Goal: Task Accomplishment & Management: Manage account settings

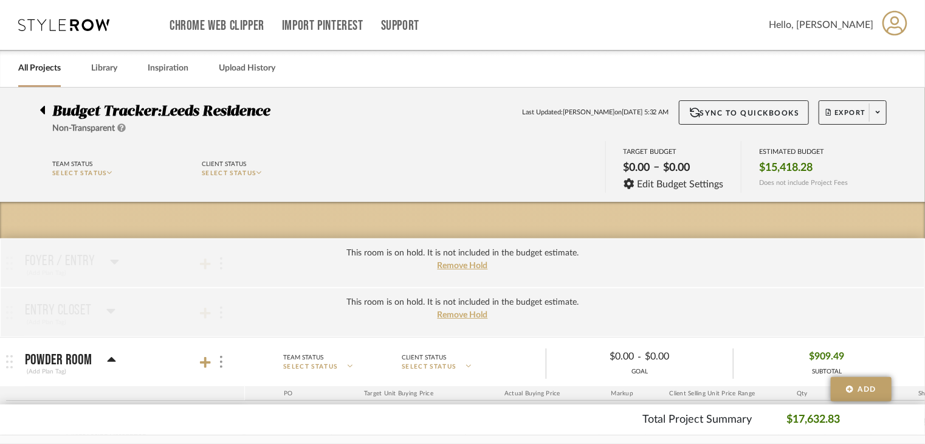
click at [54, 26] on icon at bounding box center [63, 25] width 91 height 12
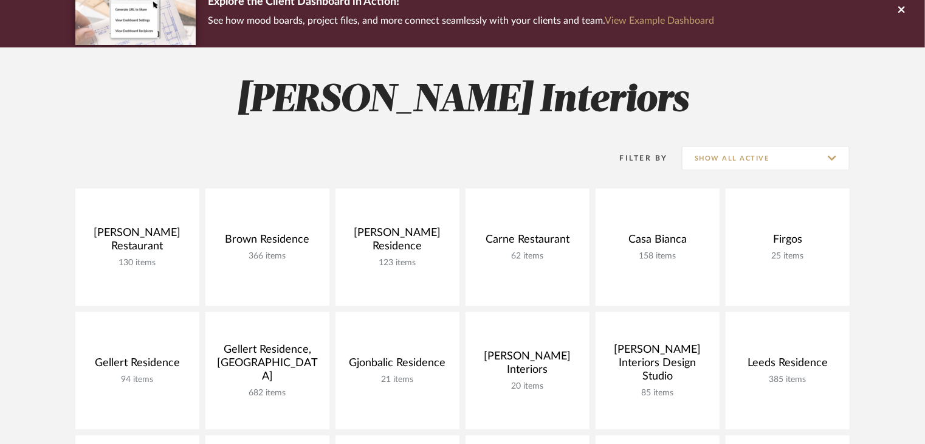
scroll to position [182, 0]
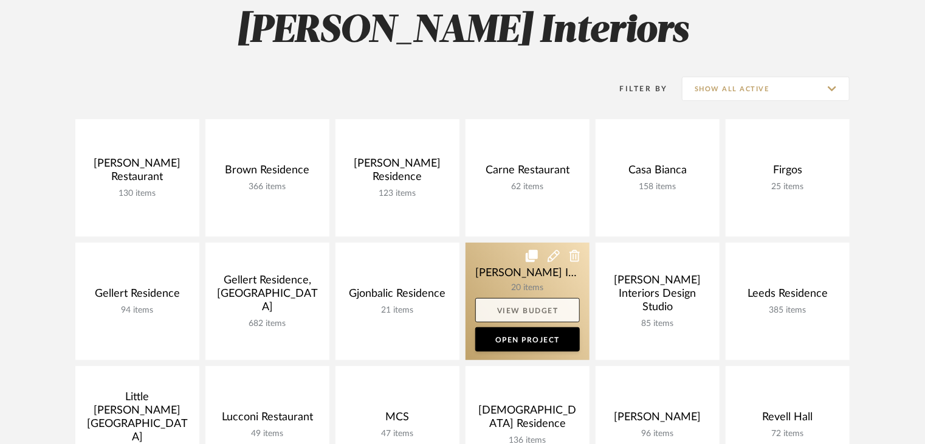
click at [528, 299] on link "View Budget" at bounding box center [527, 310] width 105 height 24
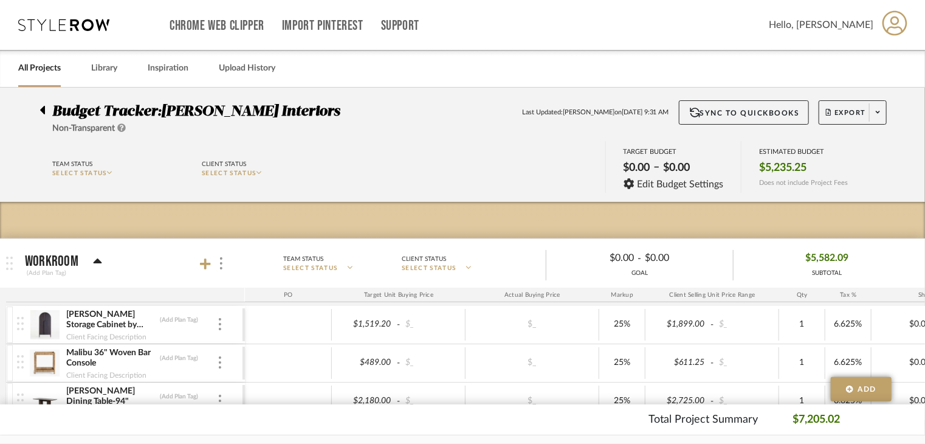
click at [47, 108] on div at bounding box center [46, 107] width 13 height 15
click at [83, 20] on icon at bounding box center [63, 25] width 91 height 12
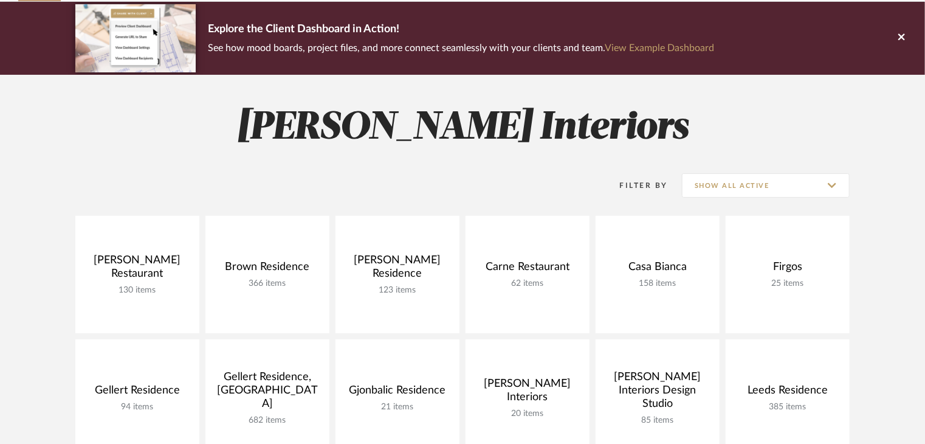
scroll to position [122, 0]
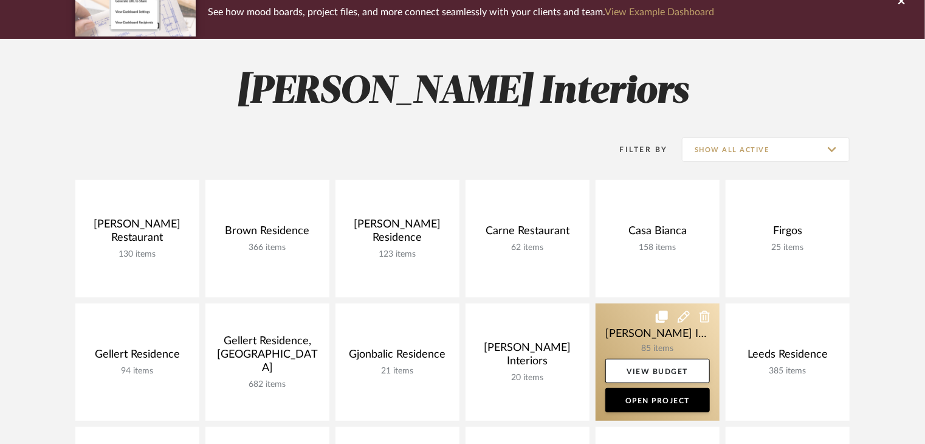
click at [661, 339] on link at bounding box center [658, 361] width 124 height 117
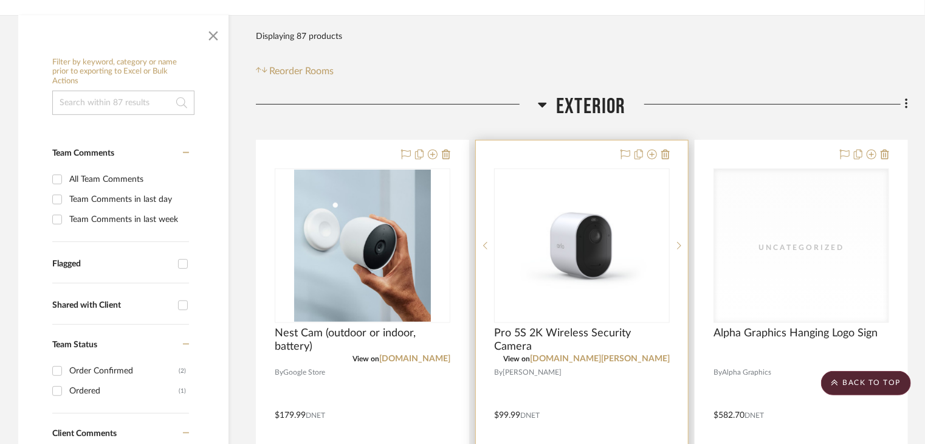
scroll to position [243, 0]
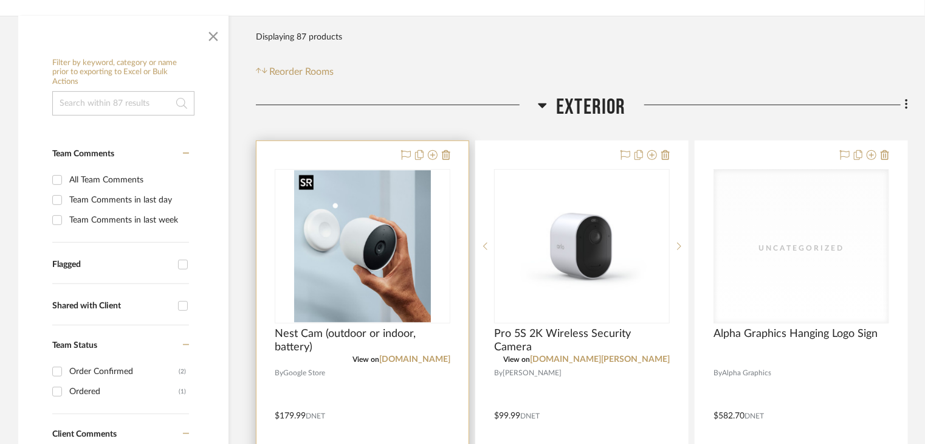
click at [343, 202] on img "0" at bounding box center [362, 246] width 137 height 152
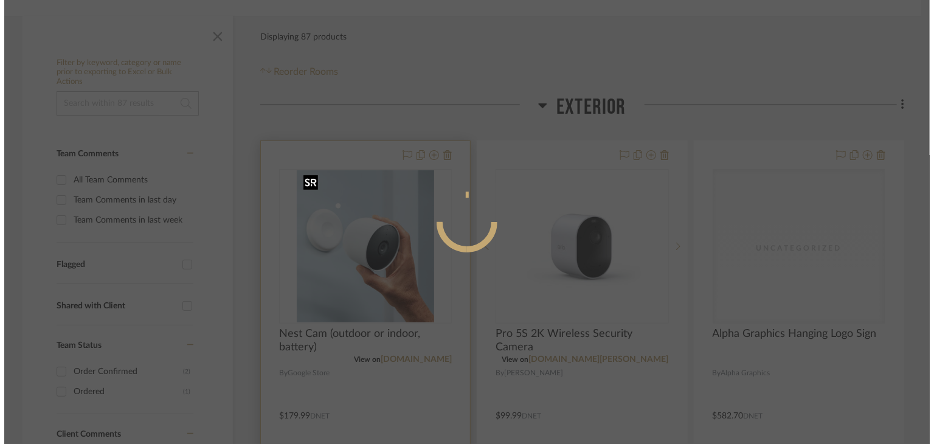
scroll to position [0, 0]
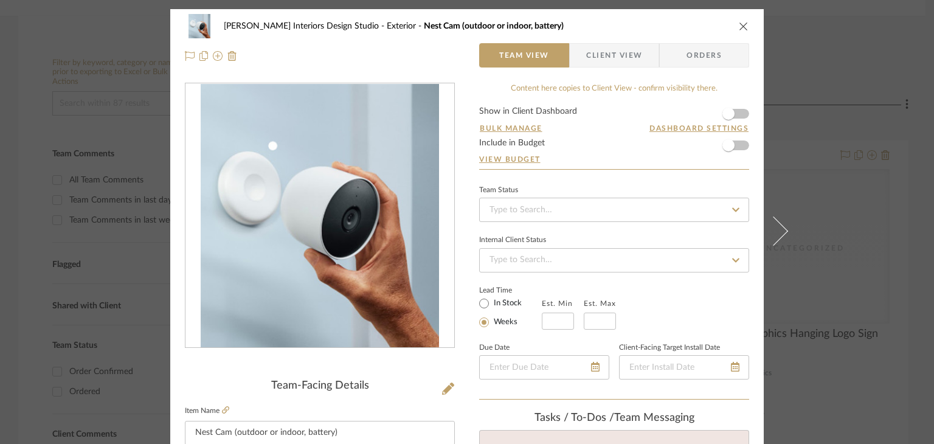
click at [737, 20] on div "[PERSON_NAME] Interiors Design Studio Exterior Nest Cam (outdoor or indoor, bat…" at bounding box center [467, 26] width 564 height 24
click at [746, 29] on div "[PERSON_NAME] Interiors Design Studio Exterior Nest Cam (outdoor or indoor, bat…" at bounding box center [466, 41] width 593 height 64
click at [739, 26] on icon "close" at bounding box center [744, 26] width 10 height 10
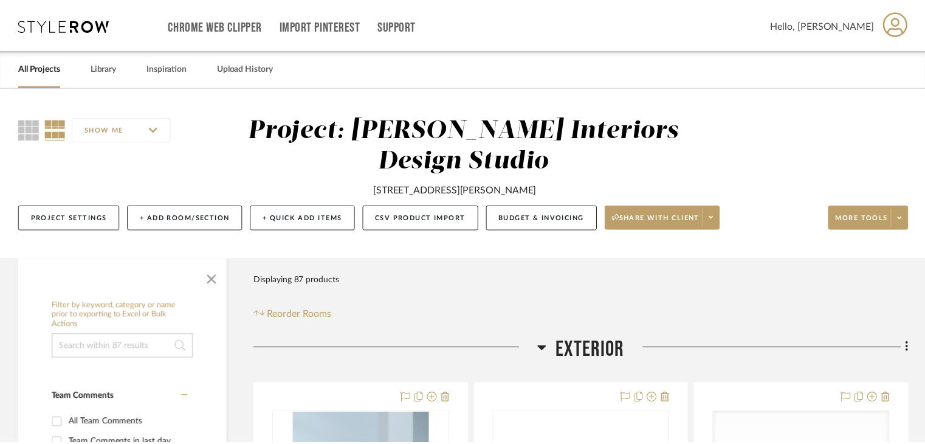
scroll to position [243, 0]
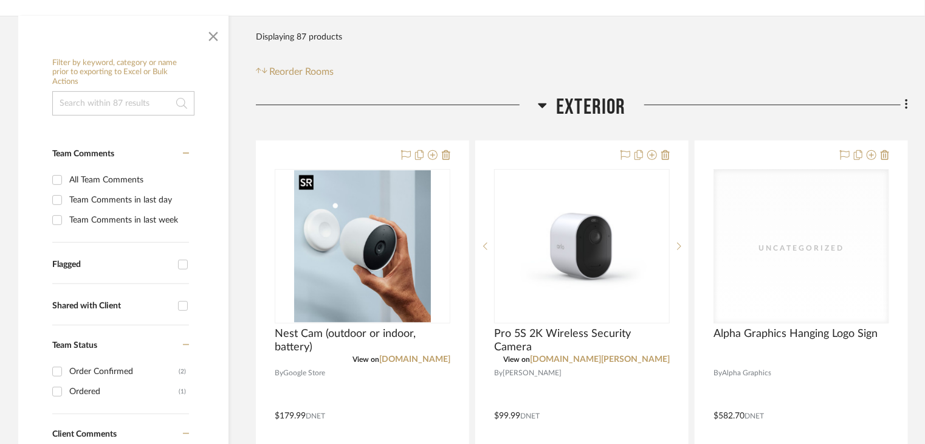
click at [305, 182] on div at bounding box center [306, 181] width 15 height 15
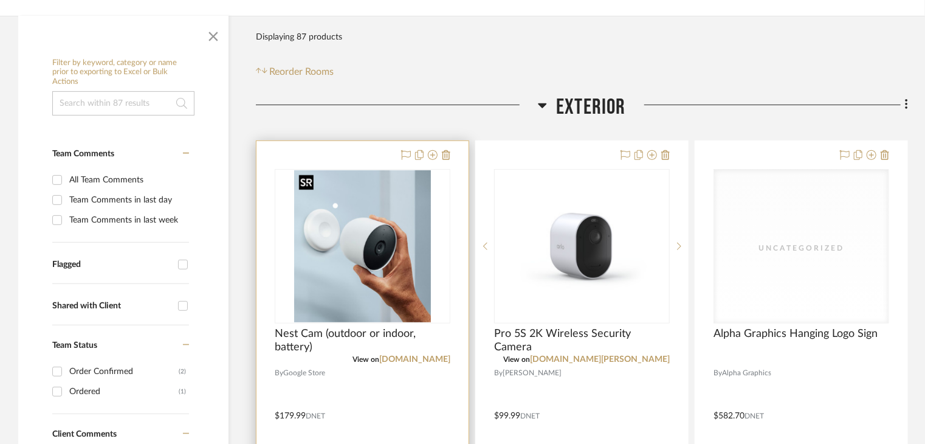
click at [382, 241] on img "0" at bounding box center [362, 246] width 137 height 152
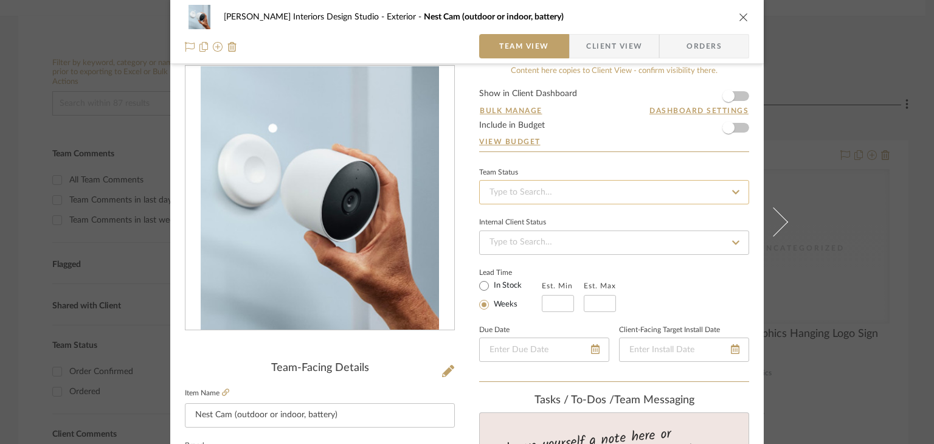
scroll to position [0, 0]
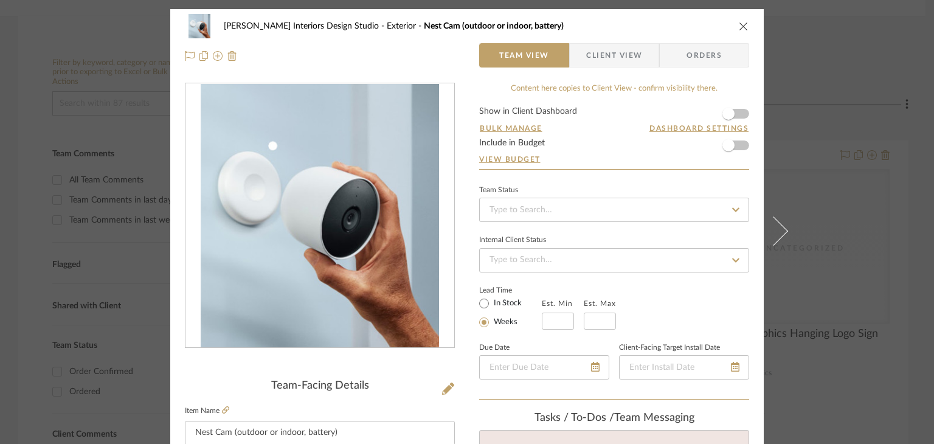
click at [739, 22] on icon "close" at bounding box center [744, 26] width 10 height 10
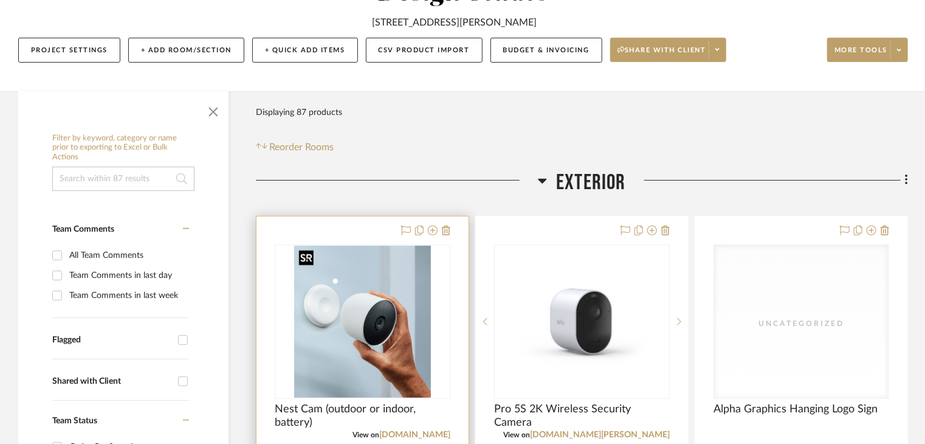
scroll to position [243, 0]
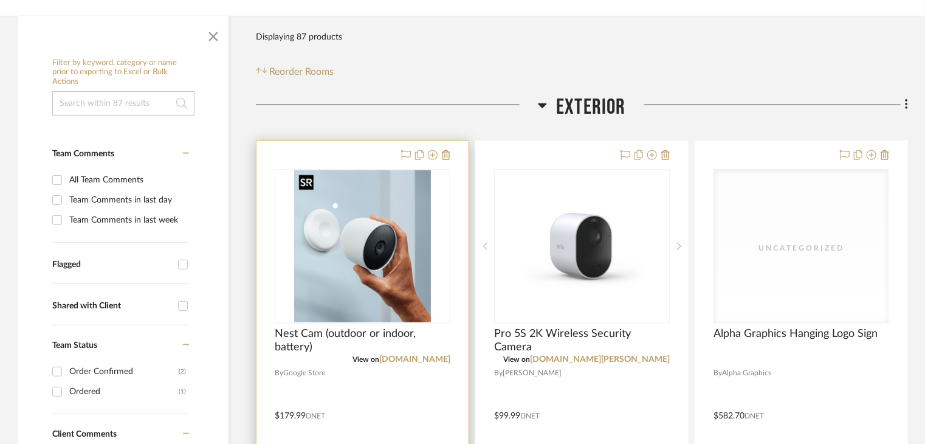
click at [426, 220] on img "0" at bounding box center [362, 246] width 137 height 152
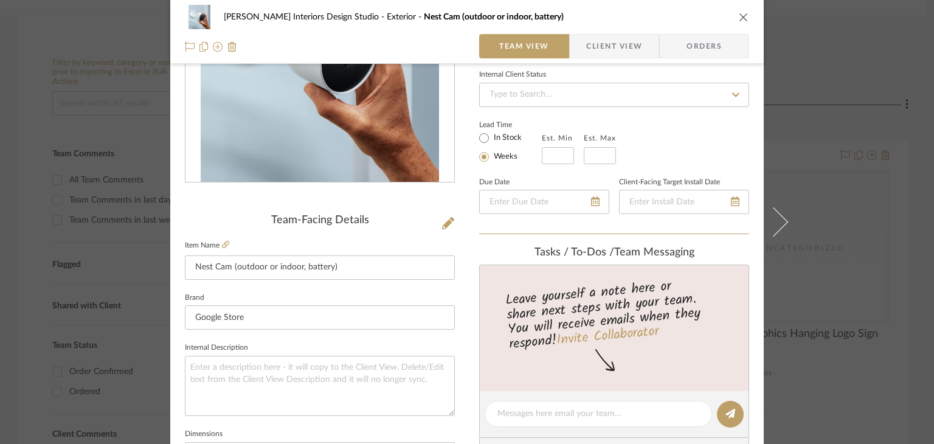
scroll to position [182, 0]
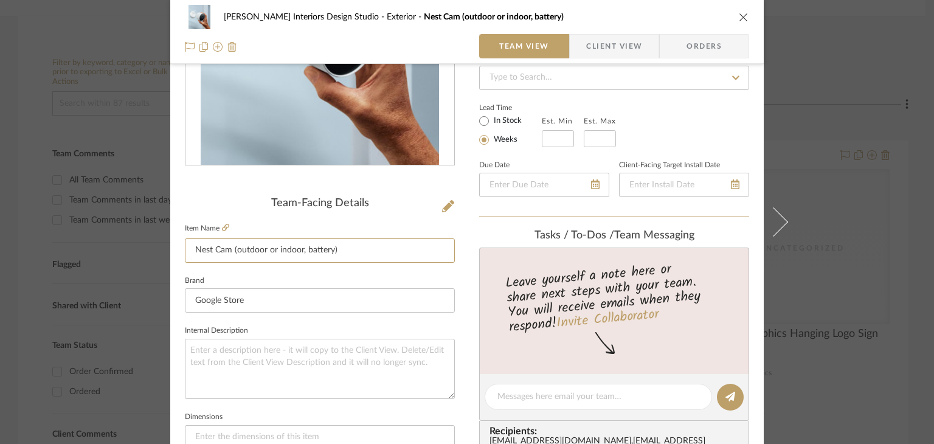
drag, startPoint x: 359, startPoint y: 252, endPoint x: 173, endPoint y: 251, distance: 186.6
click at [173, 251] on div "[PERSON_NAME] Interiors Design Studio Exterior Nest Cam (outdoor or indoor, bat…" at bounding box center [466, 388] width 593 height 1123
drag, startPoint x: 305, startPoint y: 295, endPoint x: 143, endPoint y: 308, distance: 161.6
click at [143, 308] on mat-dialog-content "[PERSON_NAME] Interiors Design Studio Exterior Nest Cam (outdoor or indoor, bat…" at bounding box center [466, 388] width 661 height 1123
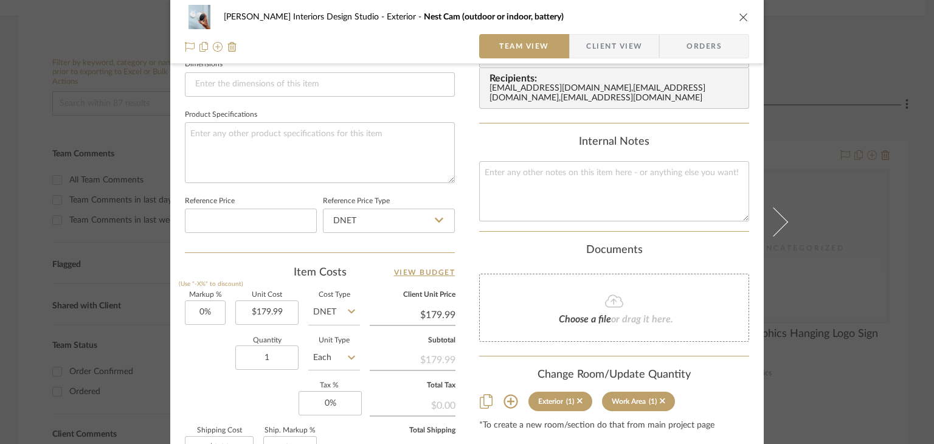
scroll to position [547, 0]
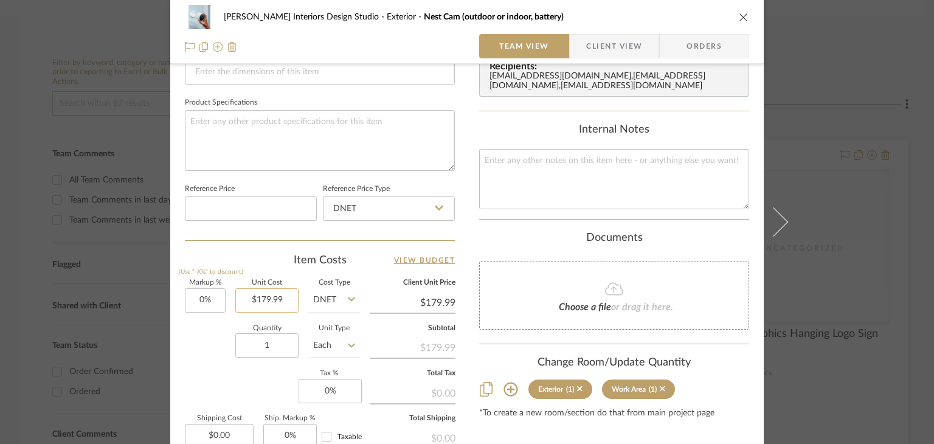
type input "179.99"
type input "$179.99"
click at [449, 193] on fieldset "Reference Price Type DNET" at bounding box center [389, 201] width 132 height 41
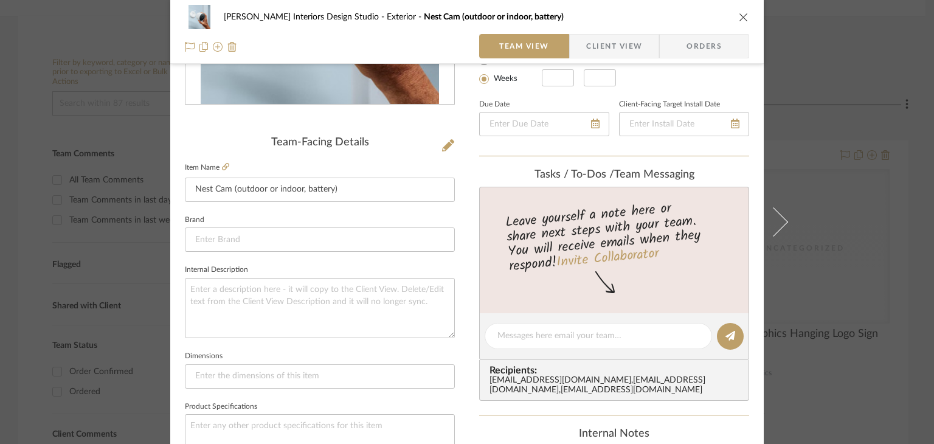
scroll to position [365, 0]
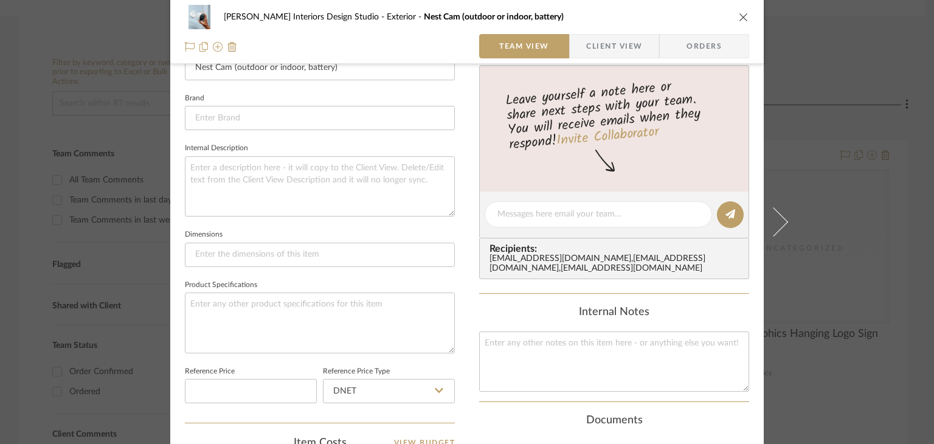
click at [751, 24] on div "[PERSON_NAME] Interiors Design Studio Exterior Nest Cam (outdoor or indoor, bat…" at bounding box center [466, 32] width 593 height 64
click at [739, 13] on icon "close" at bounding box center [744, 17] width 10 height 10
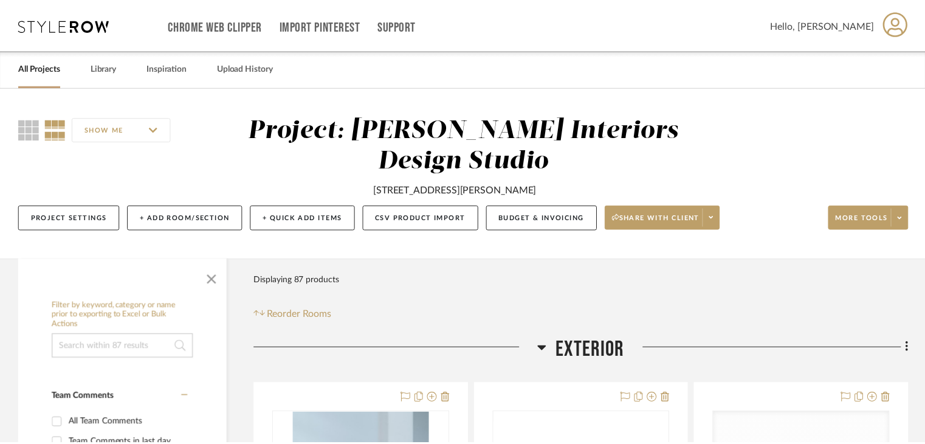
scroll to position [243, 0]
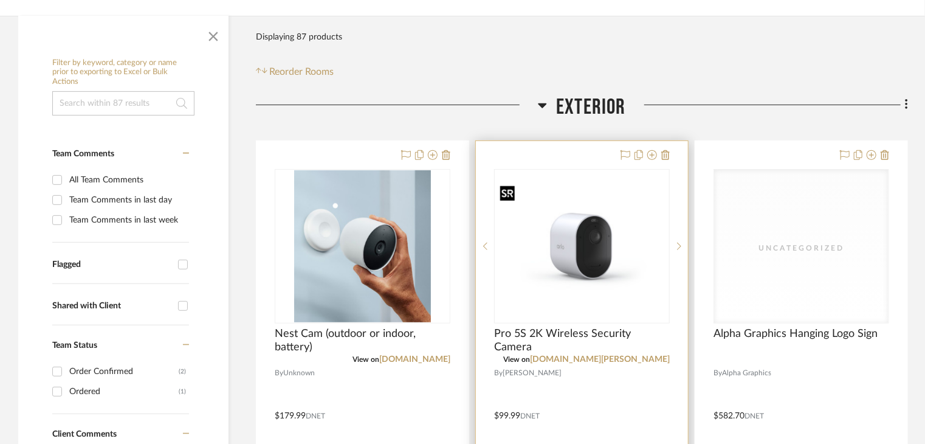
click at [582, 207] on img "0" at bounding box center [581, 245] width 173 height 129
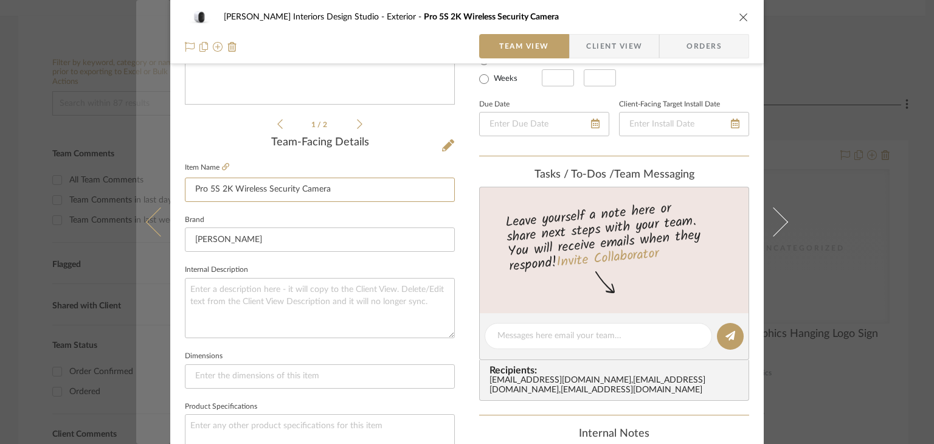
drag, startPoint x: 356, startPoint y: 185, endPoint x: 156, endPoint y: 187, distance: 200.6
click at [156, 187] on mat-dialog-content "[PERSON_NAME] Interiors Design Studio Exterior Pro 5S 2K Wireless Security Came…" at bounding box center [466, 327] width 661 height 1123
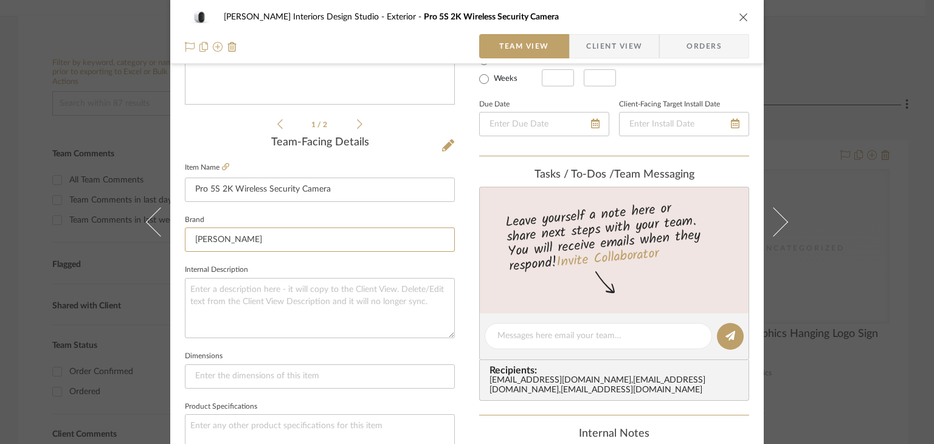
drag, startPoint x: 256, startPoint y: 237, endPoint x: 117, endPoint y: 242, distance: 139.3
click at [117, 242] on div "[PERSON_NAME] Interiors Design Studio Exterior Pro 5S 2K Wireless Security Came…" at bounding box center [467, 222] width 934 height 444
click at [354, 210] on sr-form-field "Item Name Pro 5S 2K Wireless Security Camera" at bounding box center [320, 185] width 270 height 52
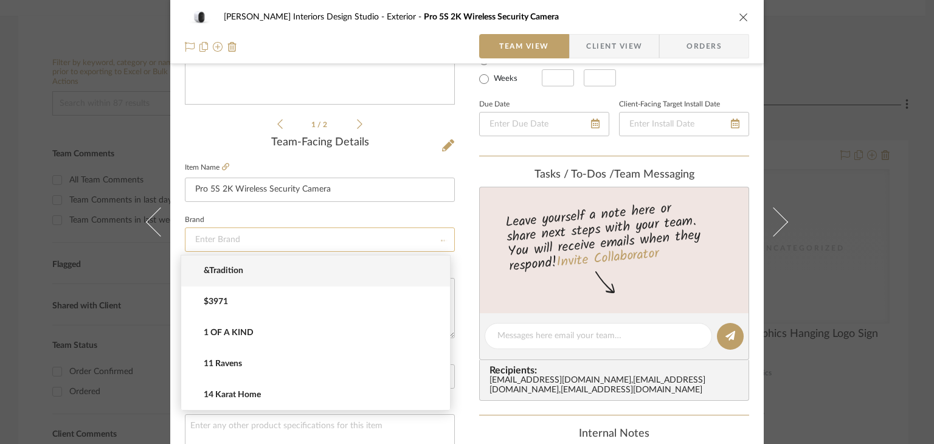
click at [309, 241] on input at bounding box center [320, 239] width 270 height 24
paste input "[PERSON_NAME]"
type input "[PERSON_NAME]"
click at [333, 214] on fieldset "Brand [PERSON_NAME]" at bounding box center [320, 232] width 270 height 41
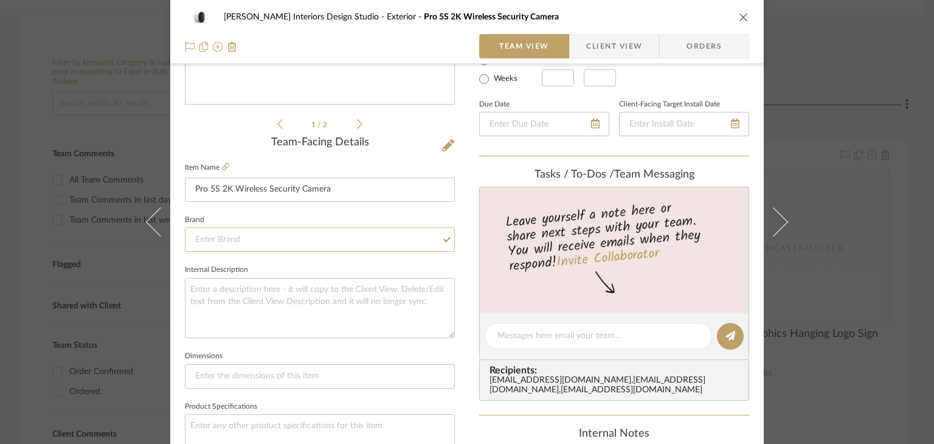
click at [384, 244] on input at bounding box center [320, 239] width 270 height 24
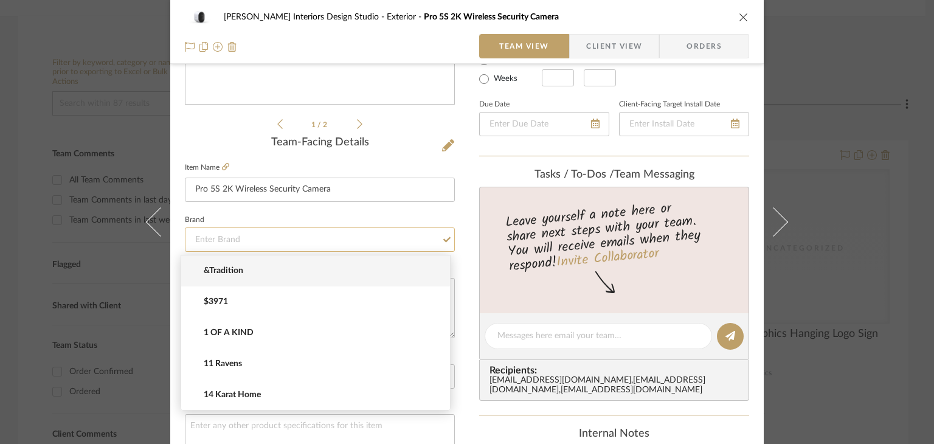
paste input "[PERSON_NAME]"
click at [384, 244] on input "[PERSON_NAME]" at bounding box center [320, 239] width 270 height 24
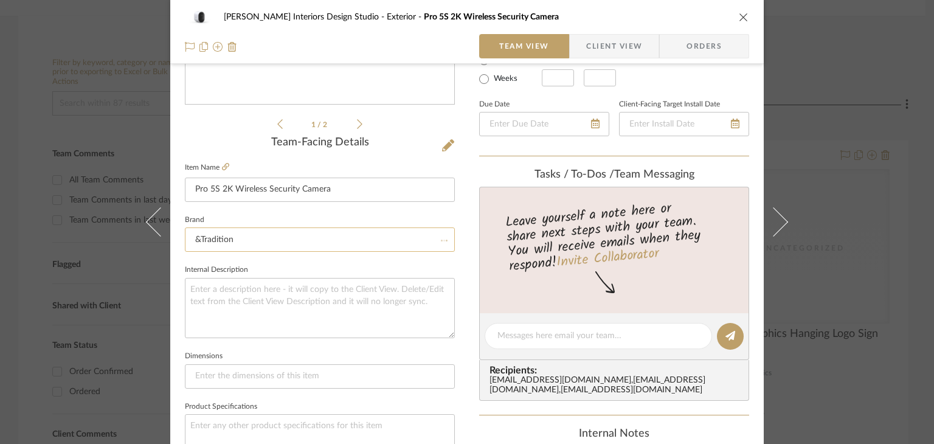
type input "&Tradition"
click at [386, 244] on input "&Tradition" at bounding box center [320, 239] width 270 height 24
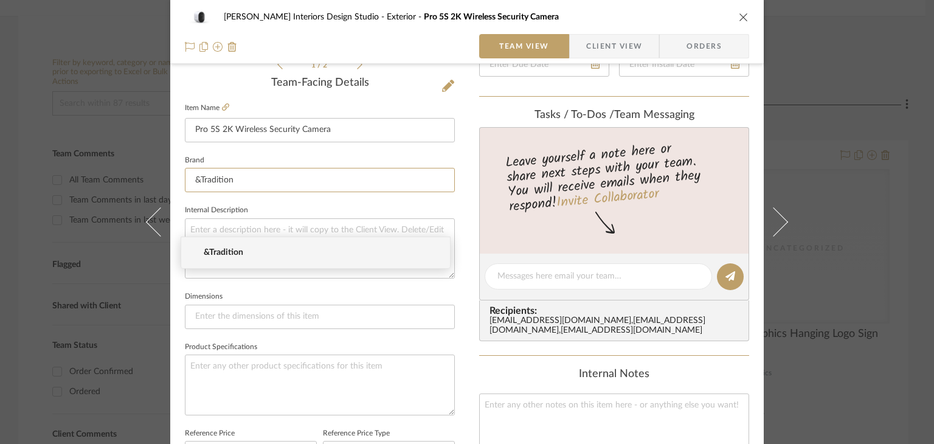
scroll to position [261, 0]
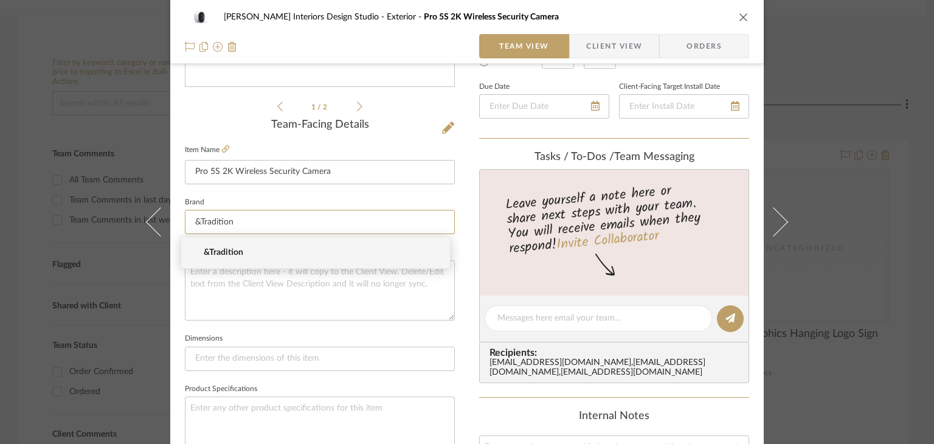
paste input "[PERSON_NAME]"
type input "&Tradition"
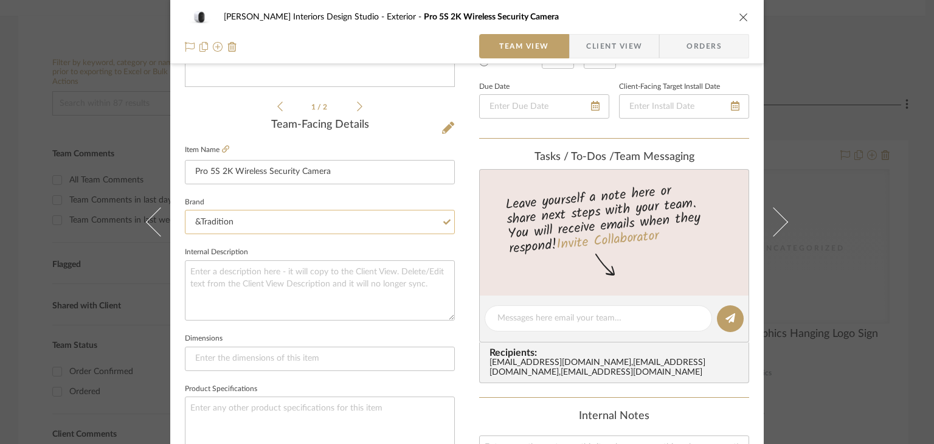
click at [317, 222] on input "&Tradition" at bounding box center [320, 222] width 270 height 24
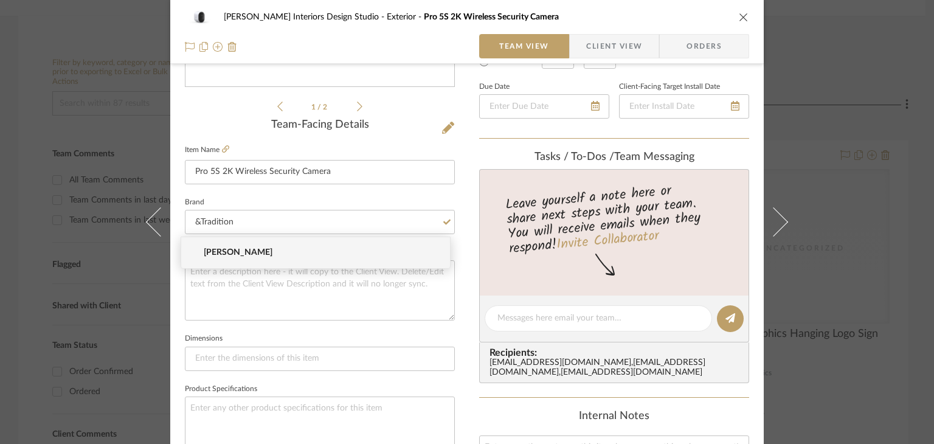
click at [221, 252] on span "[PERSON_NAME]" at bounding box center [320, 252] width 233 height 10
type input "[PERSON_NAME]"
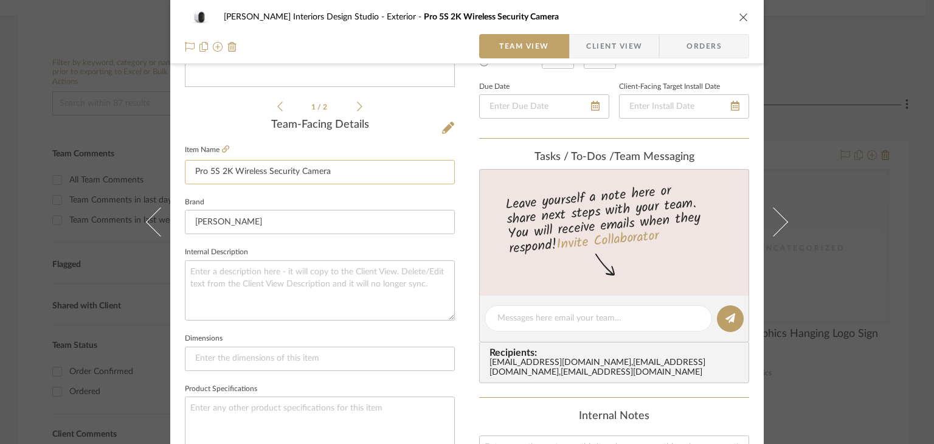
click at [395, 163] on input "Pro 5S 2K Wireless Security Camera" at bounding box center [320, 172] width 270 height 24
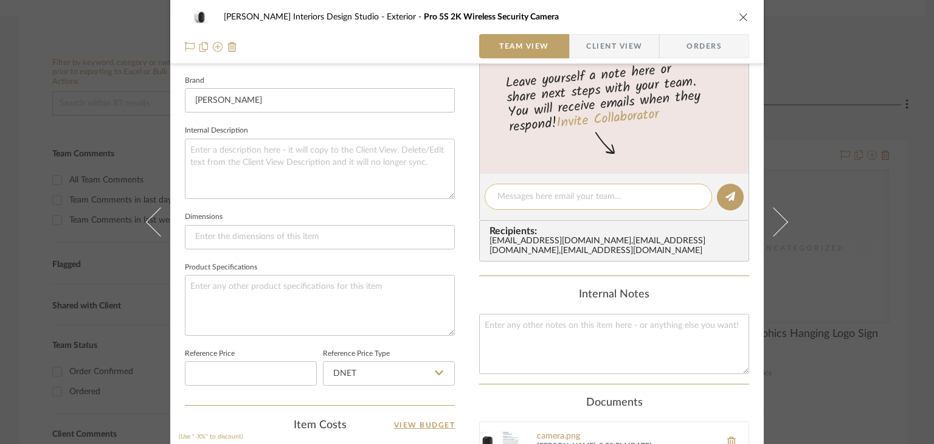
scroll to position [565, 0]
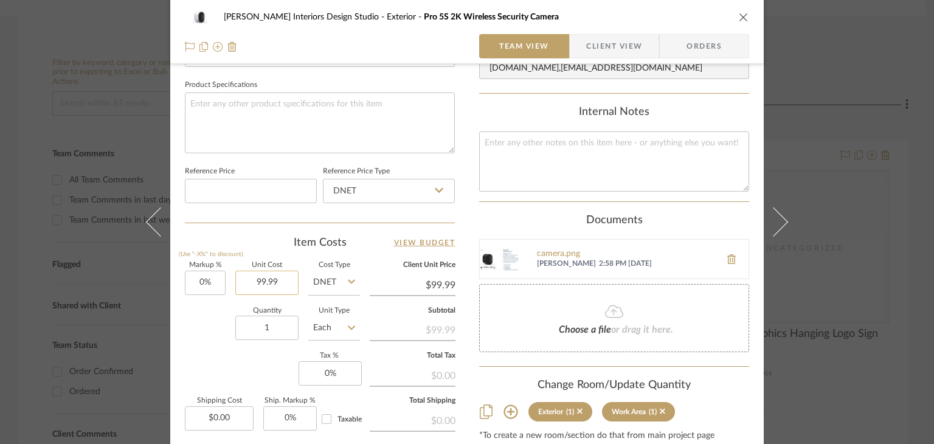
click at [285, 281] on input "99.99" at bounding box center [266, 283] width 63 height 24
type input "$99.99"
click at [739, 19] on icon "close" at bounding box center [744, 17] width 10 height 10
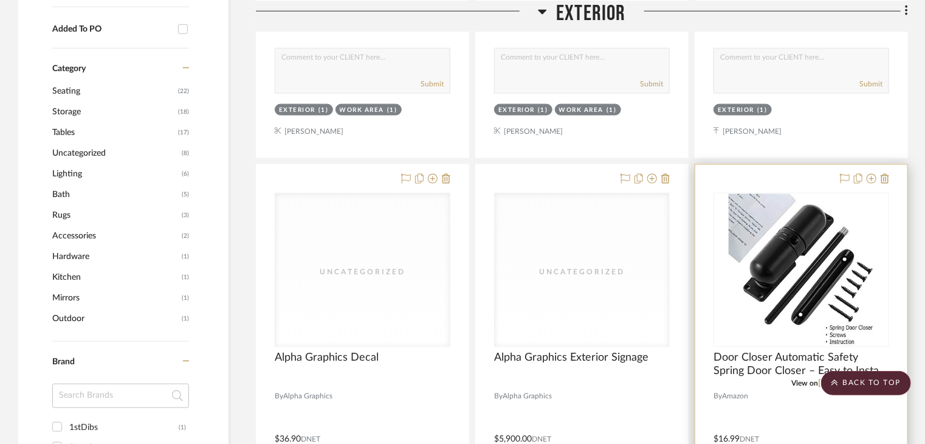
scroll to position [790, 0]
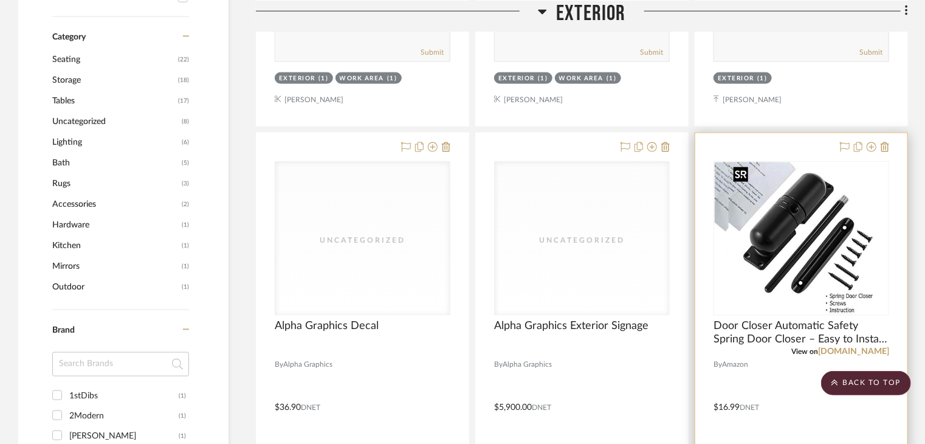
click at [823, 248] on img at bounding box center [801, 238] width 145 height 152
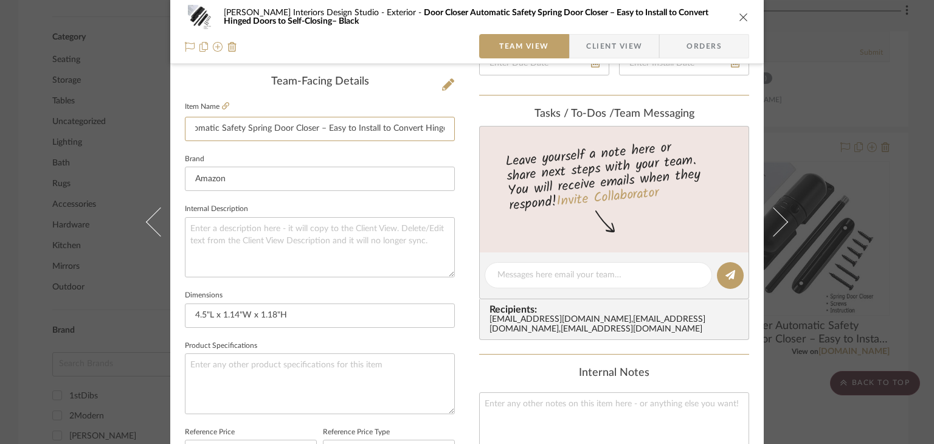
scroll to position [0, 175]
drag, startPoint x: 192, startPoint y: 126, endPoint x: 469, endPoint y: 151, distance: 278.3
click at [469, 151] on div "[PERSON_NAME] Interiors Design Studio Exterior Door Closer Automatic Safety Spr…" at bounding box center [466, 266] width 593 height 1123
click at [292, 178] on input "Amazon" at bounding box center [320, 179] width 270 height 24
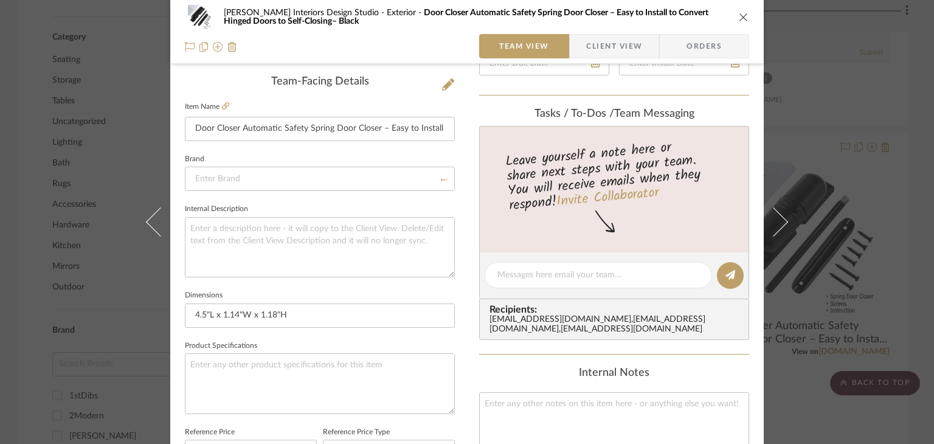
click at [283, 146] on sr-form-field "Item Name Door Closer Automatic Safety Spring Door Closer – Easy to Install to …" at bounding box center [320, 124] width 270 height 52
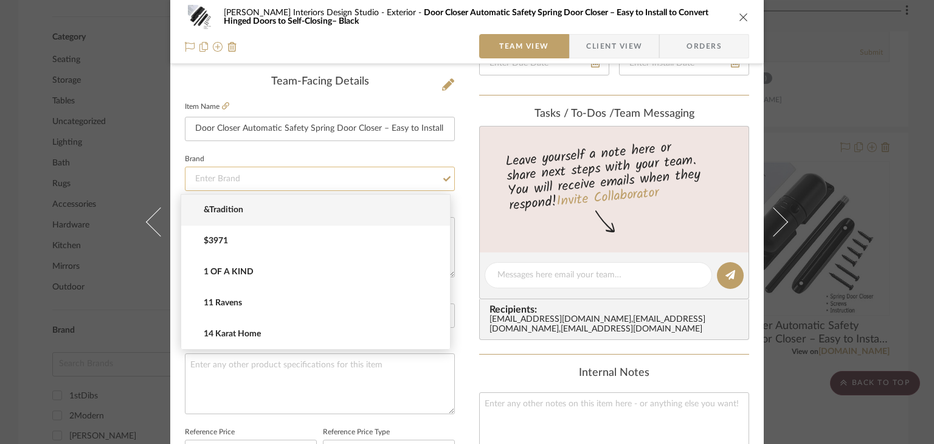
click at [268, 175] on input at bounding box center [320, 179] width 270 height 24
type input "a"
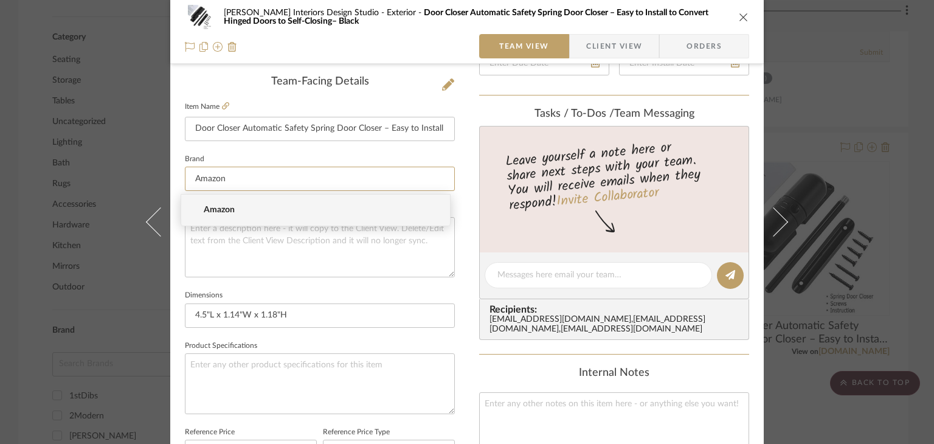
type input "Amazon"
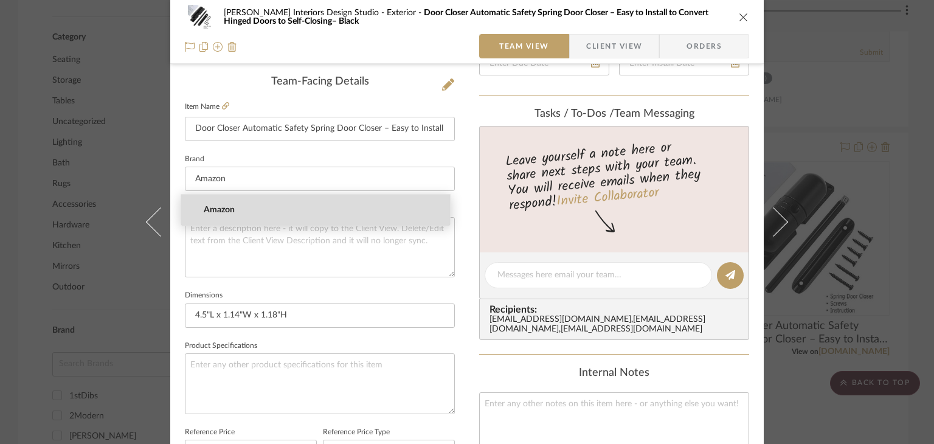
click at [256, 206] on span "Amazon" at bounding box center [320, 210] width 233 height 10
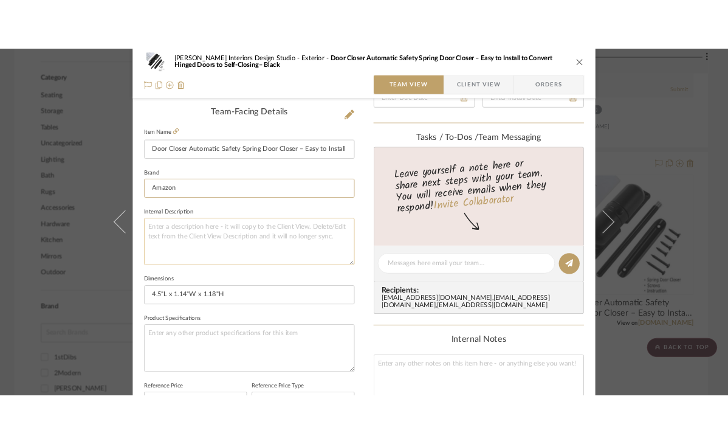
scroll to position [547, 0]
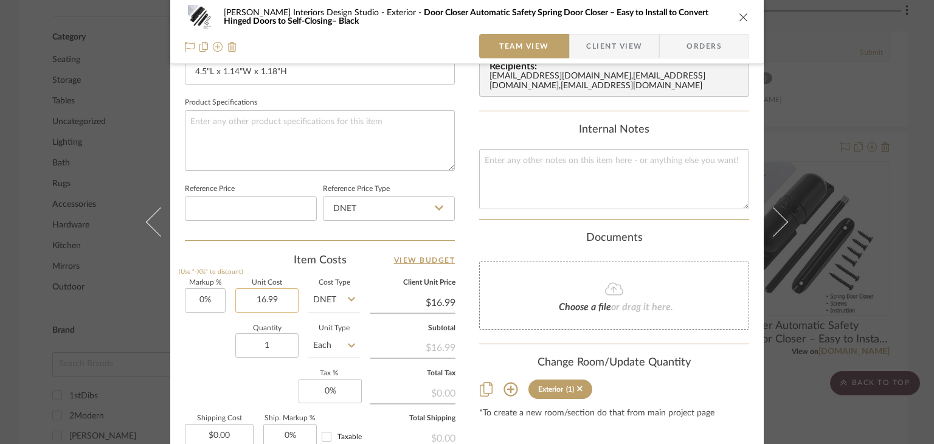
click at [280, 303] on input "16.99" at bounding box center [266, 300] width 63 height 24
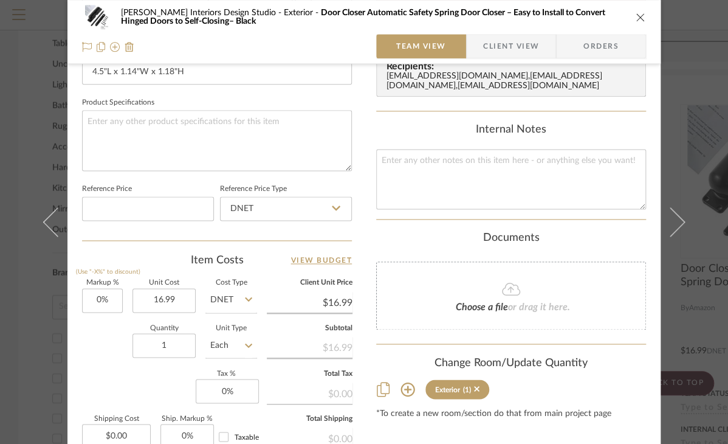
type input "$16.99"
click at [638, 18] on icon "close" at bounding box center [641, 17] width 10 height 10
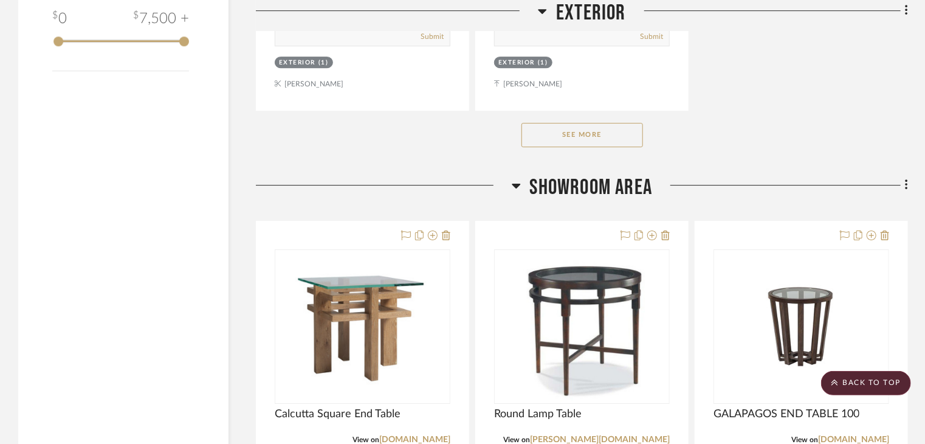
scroll to position [2067, 0]
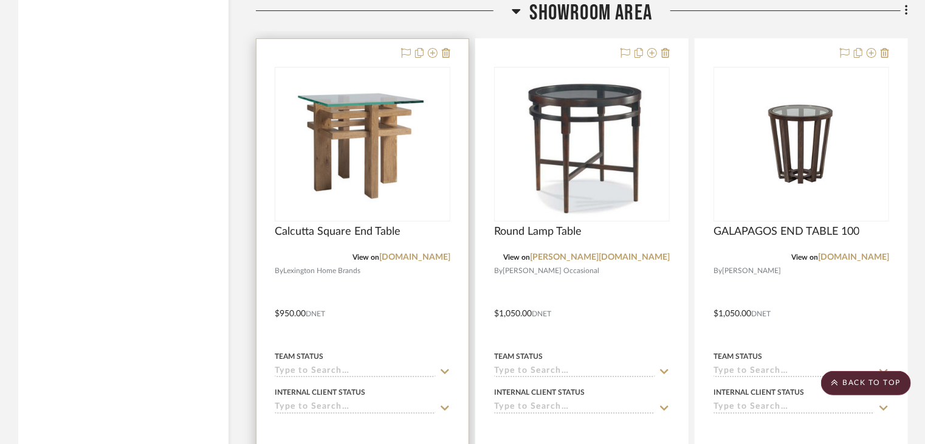
click at [411, 188] on img "0" at bounding box center [362, 144] width 173 height 130
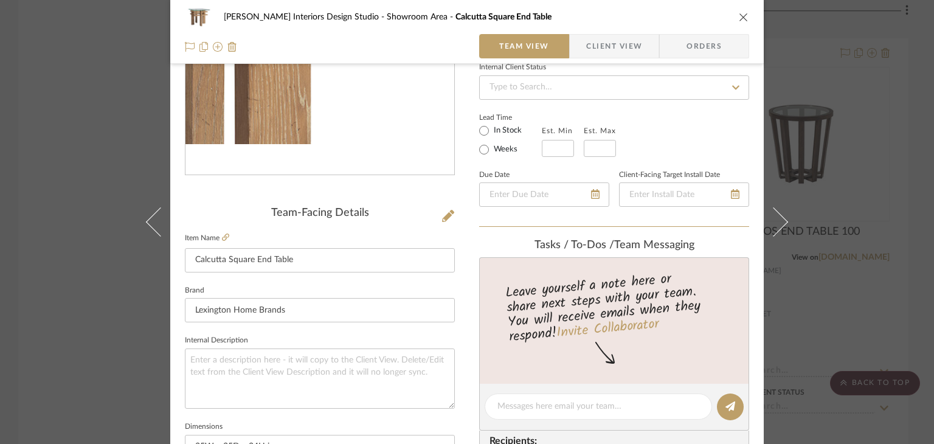
scroll to position [182, 0]
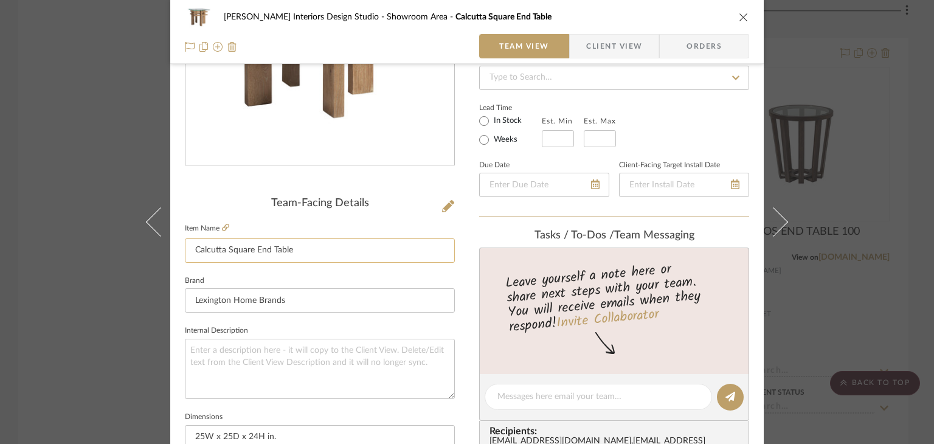
click at [370, 250] on input "Calcutta Square End Table" at bounding box center [320, 250] width 270 height 24
click at [331, 291] on input "Lexington Home Brands" at bounding box center [320, 300] width 270 height 24
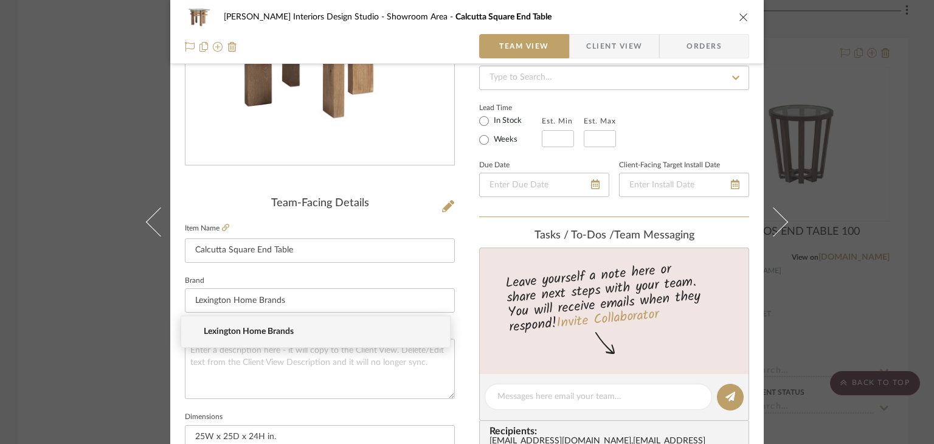
click at [315, 327] on span "Lexington Home Brands" at bounding box center [320, 331] width 233 height 10
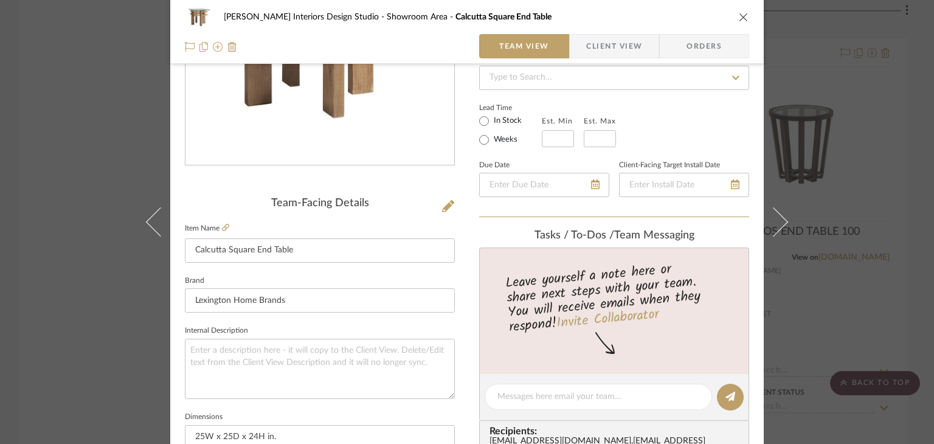
click at [739, 19] on icon "close" at bounding box center [744, 17] width 10 height 10
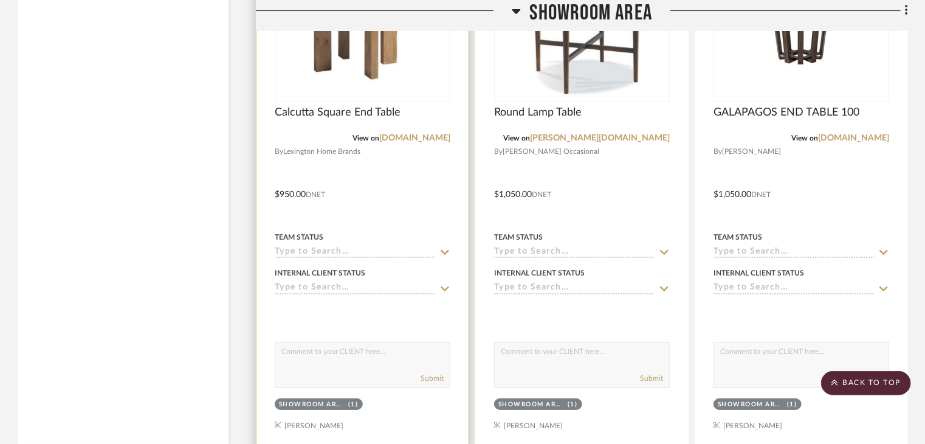
scroll to position [2188, 0]
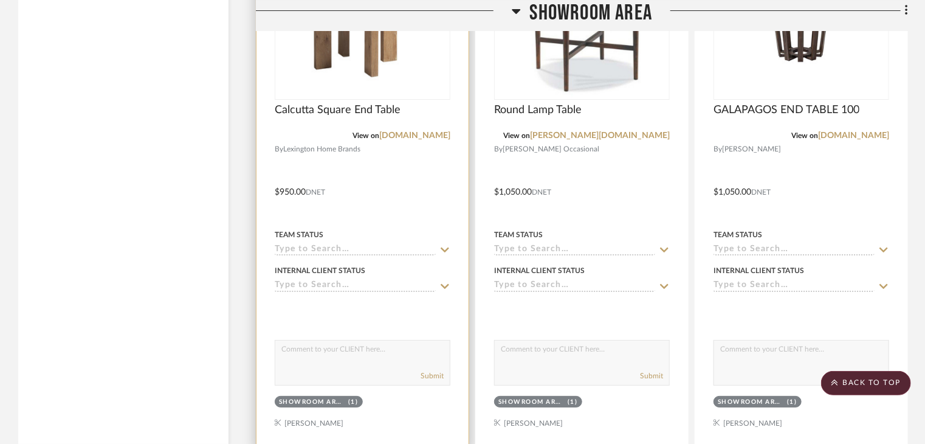
click at [341, 61] on img "0" at bounding box center [362, 22] width 173 height 130
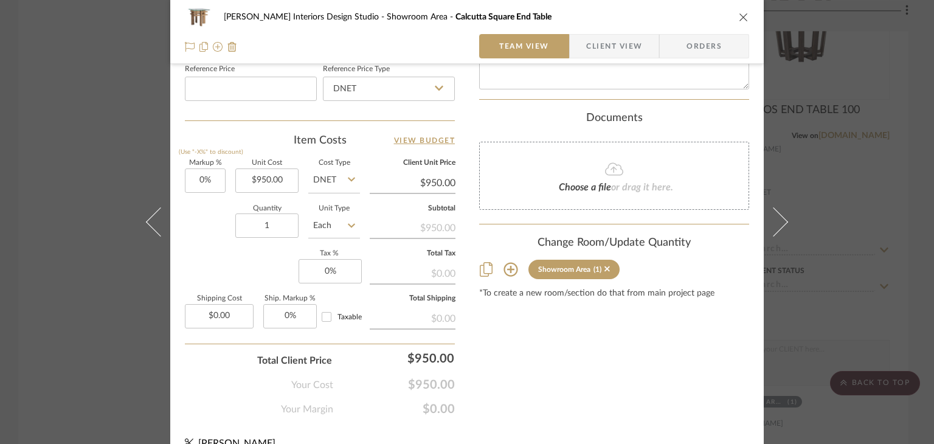
scroll to position [686, 0]
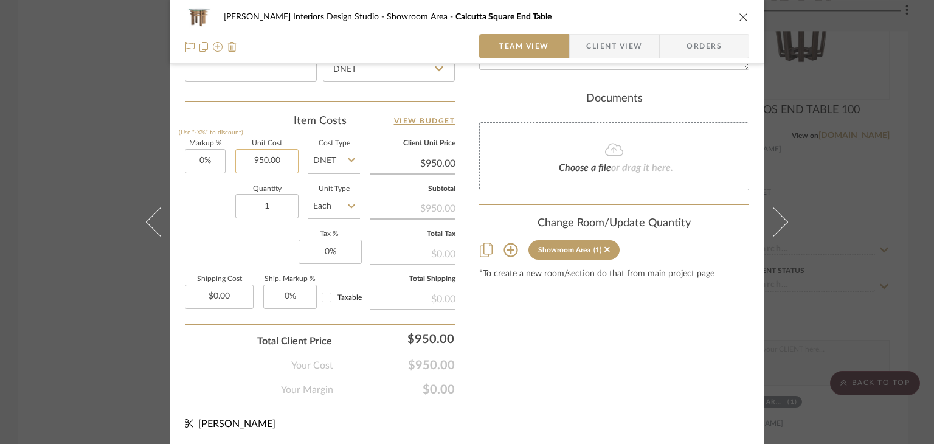
click at [280, 164] on input "950.00" at bounding box center [266, 161] width 63 height 24
type input "$950.00"
click at [291, 200] on input "1" at bounding box center [266, 206] width 63 height 24
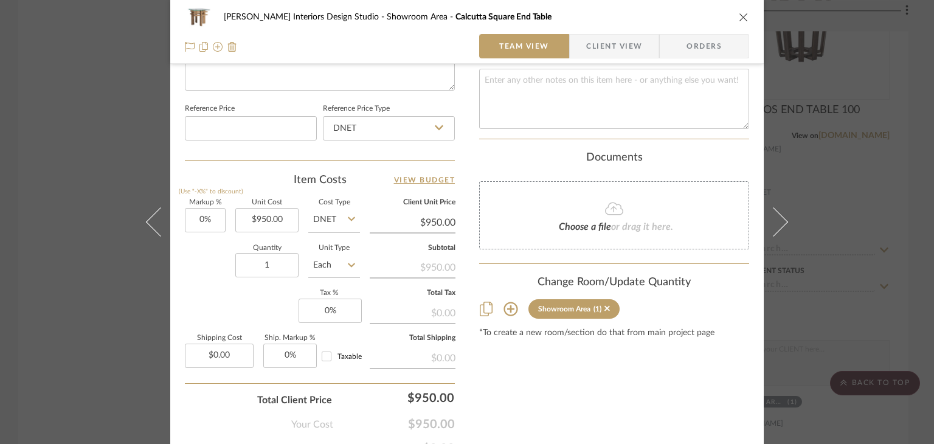
scroll to position [443, 0]
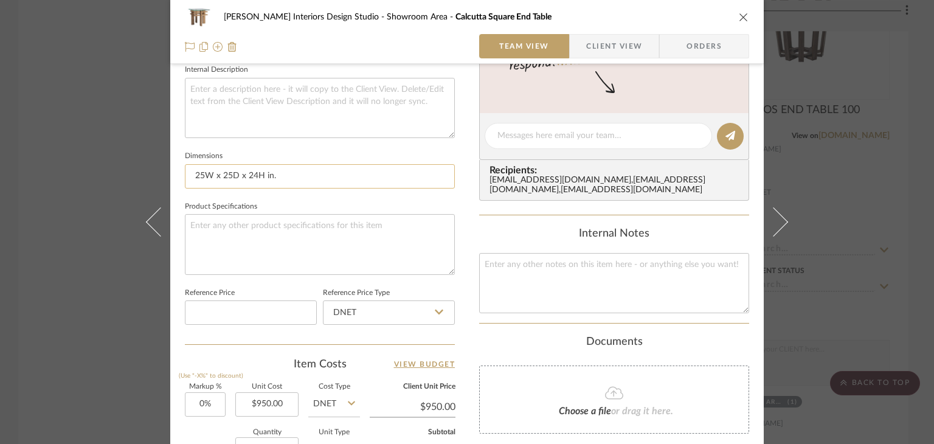
click at [294, 168] on input "25W x 25D x 24H in." at bounding box center [320, 176] width 270 height 24
click at [311, 143] on sr-form-field "Internal Description" at bounding box center [320, 104] width 270 height 86
click at [743, 21] on icon "close" at bounding box center [744, 17] width 10 height 10
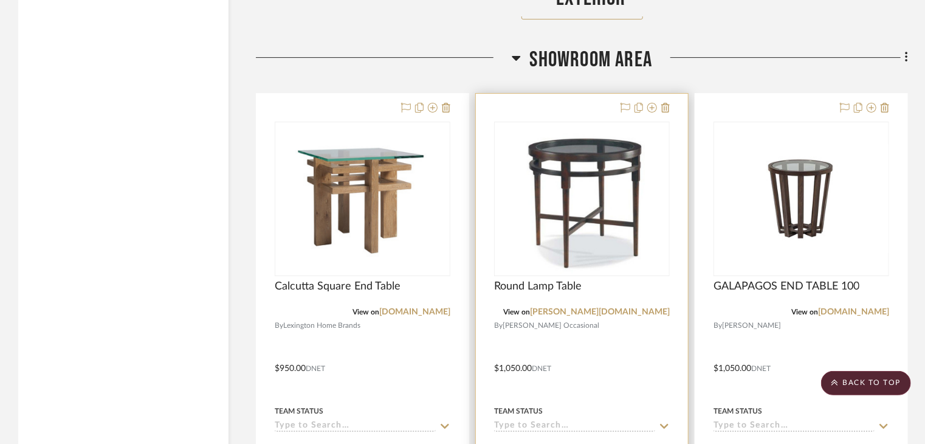
scroll to position [2006, 0]
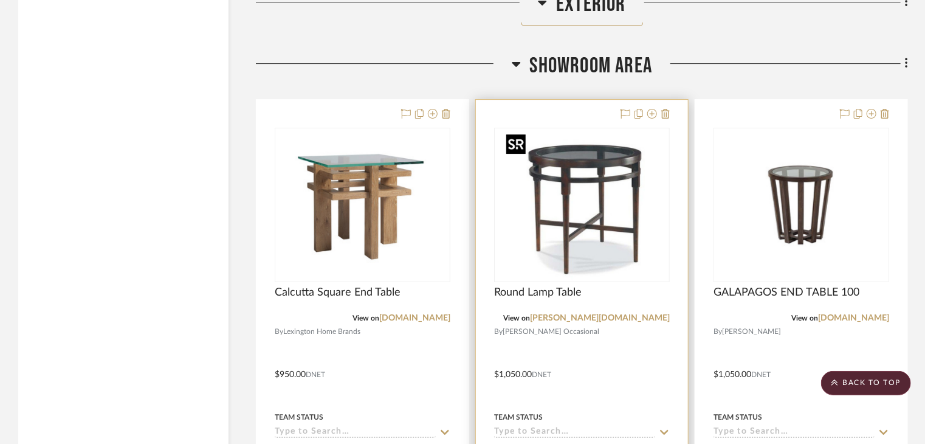
click at [635, 224] on img "0" at bounding box center [581, 205] width 161 height 152
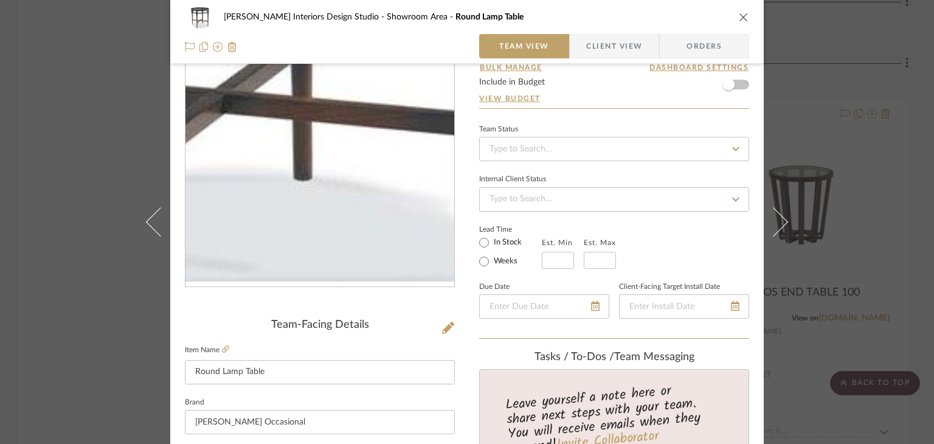
scroll to position [182, 0]
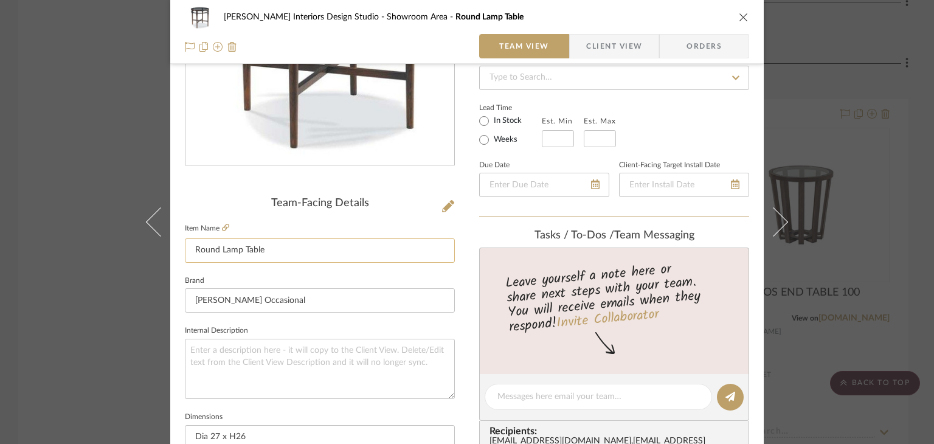
click at [351, 241] on input "Round Lamp Table" at bounding box center [320, 250] width 270 height 24
click at [275, 300] on input "[PERSON_NAME] Occasional" at bounding box center [320, 300] width 270 height 24
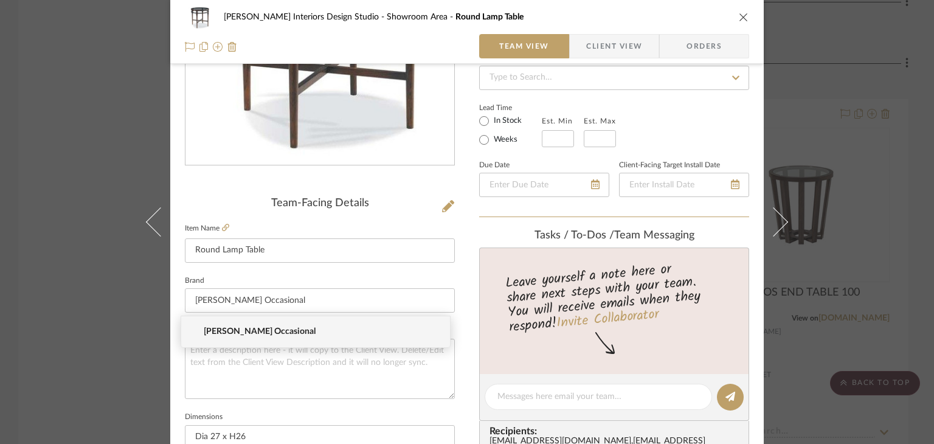
click at [311, 277] on fieldset "Brand [PERSON_NAME] Occasional" at bounding box center [320, 292] width 270 height 41
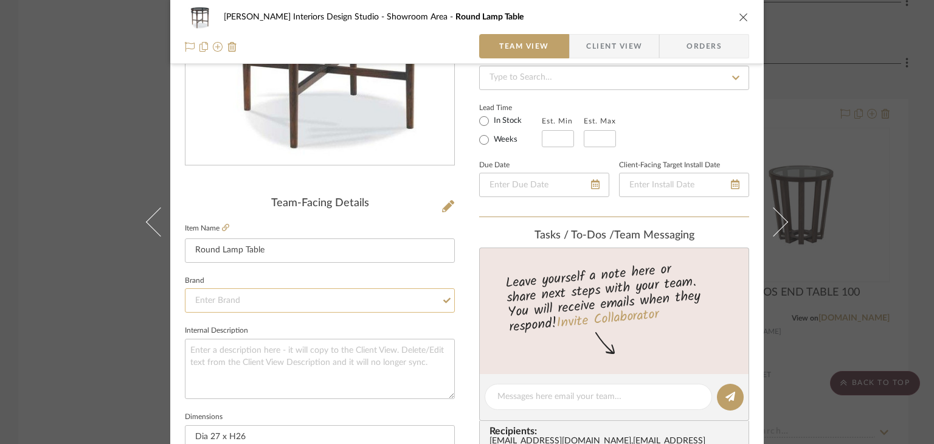
click at [360, 294] on input at bounding box center [320, 300] width 270 height 24
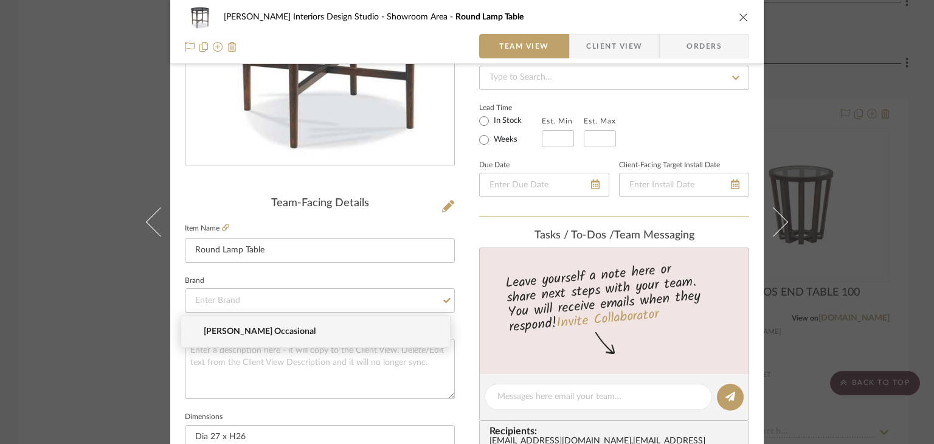
click at [303, 333] on span "[PERSON_NAME] Occasional" at bounding box center [320, 331] width 233 height 10
type input "[PERSON_NAME] Occasional"
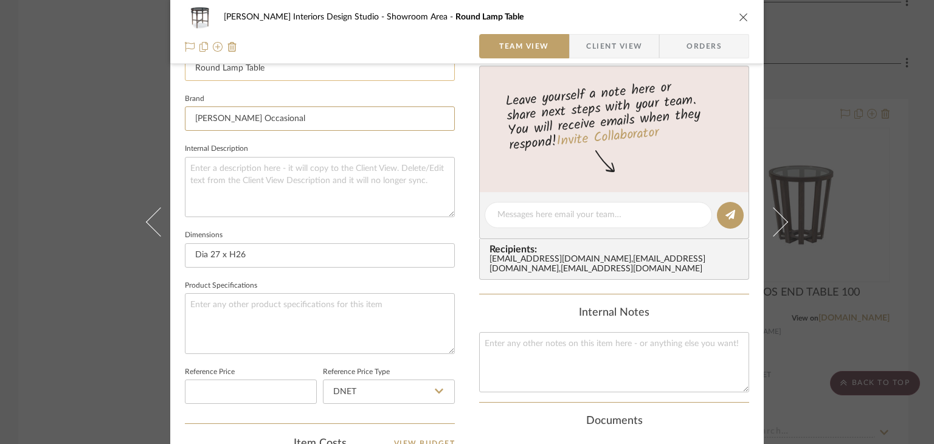
scroll to position [365, 0]
click at [314, 244] on input "Dia 27 x H26" at bounding box center [320, 255] width 270 height 24
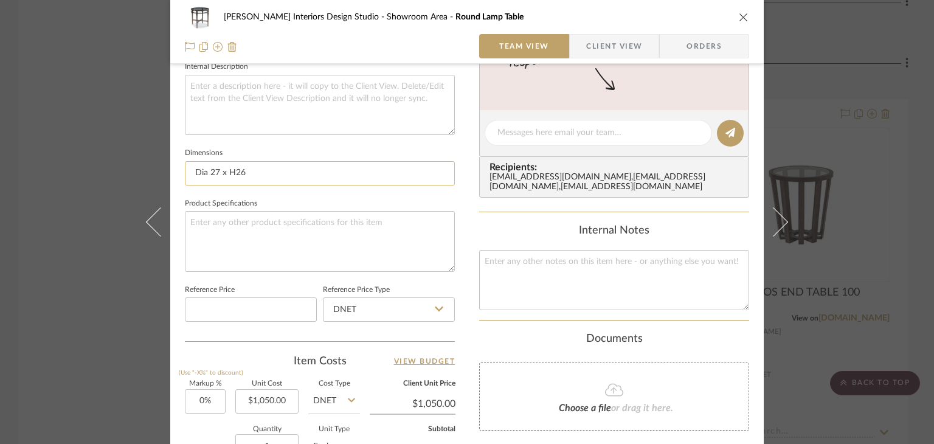
scroll to position [547, 0]
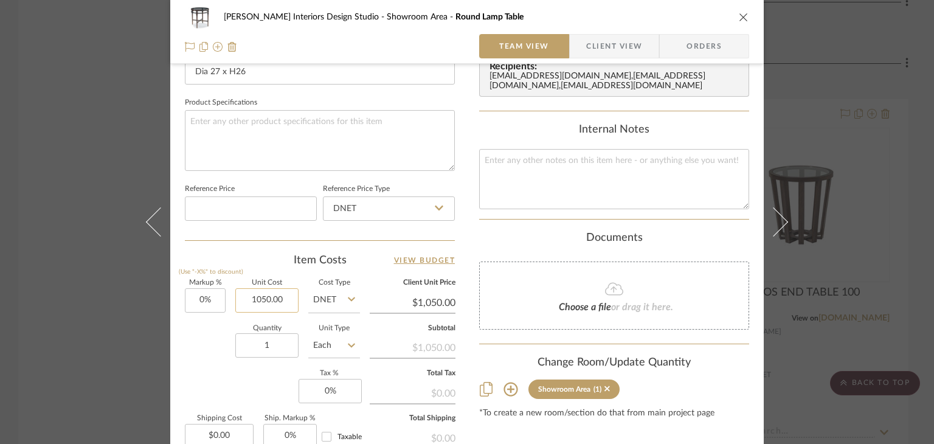
click at [254, 305] on input "1050.00" at bounding box center [266, 300] width 63 height 24
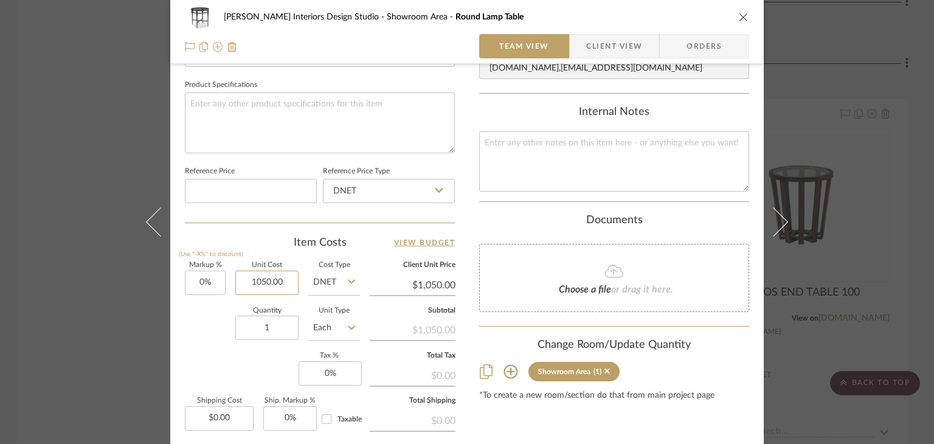
scroll to position [426, 0]
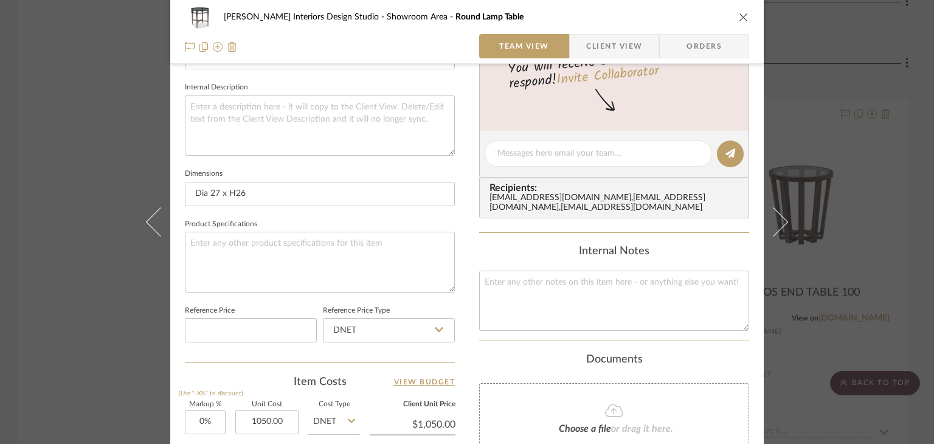
type input "$1,050.00"
click at [739, 18] on icon "close" at bounding box center [744, 17] width 10 height 10
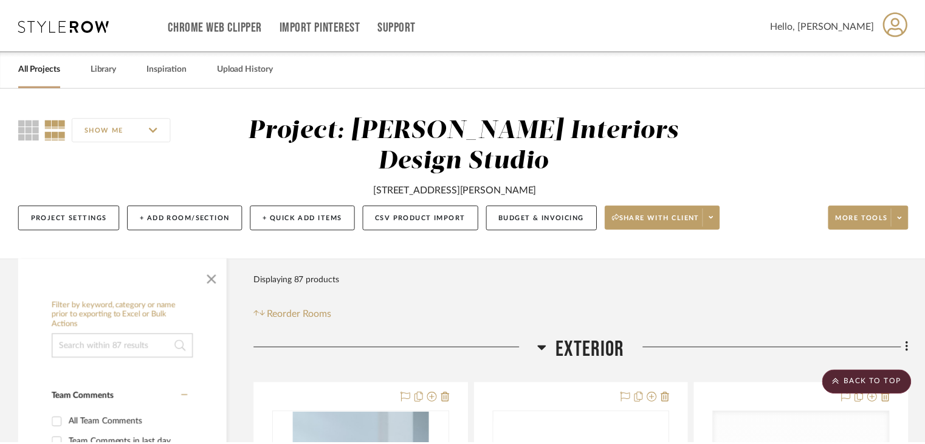
scroll to position [2006, 0]
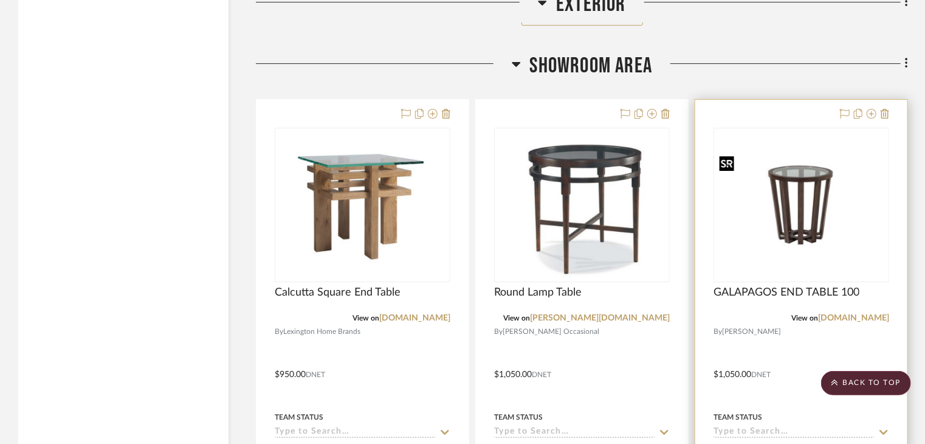
click at [802, 215] on img "0" at bounding box center [801, 205] width 173 height 108
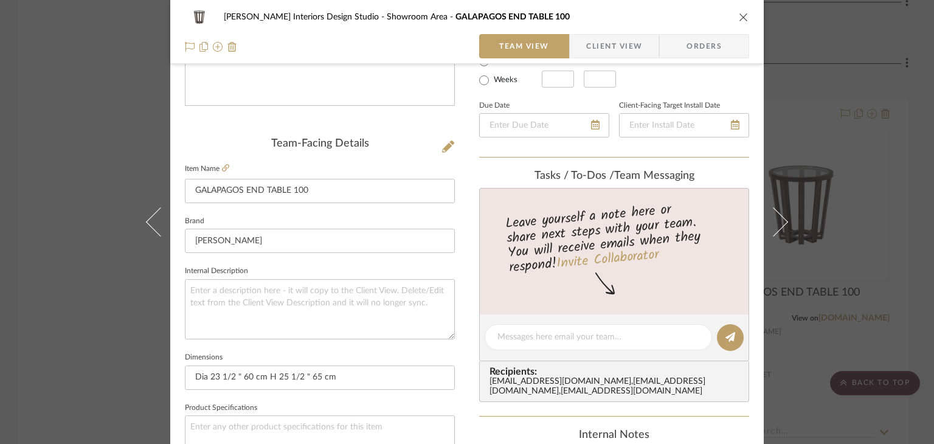
scroll to position [243, 0]
click at [382, 178] on input "GALAPAGOS END TABLE 100" at bounding box center [320, 190] width 270 height 24
click at [322, 193] on input "GALAPAGOS END TABLE 100" at bounding box center [320, 190] width 270 height 24
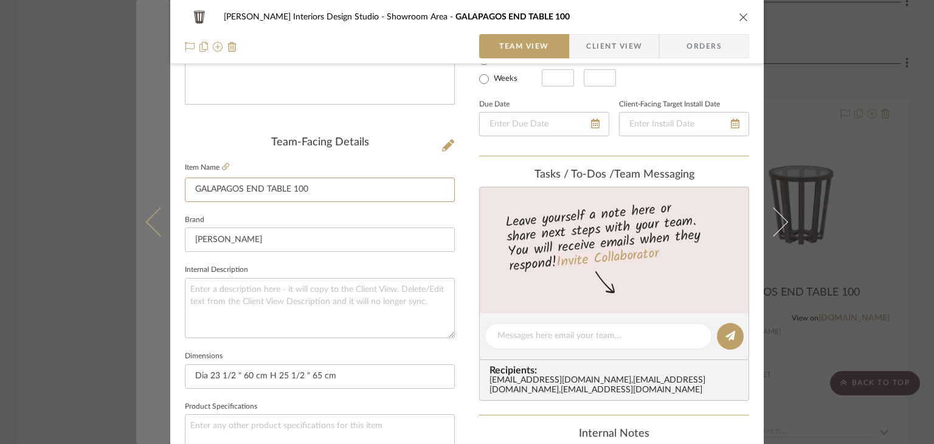
drag, startPoint x: 322, startPoint y: 193, endPoint x: 148, endPoint y: 191, distance: 173.9
click at [148, 191] on mat-dialog-content "[PERSON_NAME] Interiors Design Studio Showroom Area GALAPAGOS END TABLE 100 Tea…" at bounding box center [466, 327] width 661 height 1123
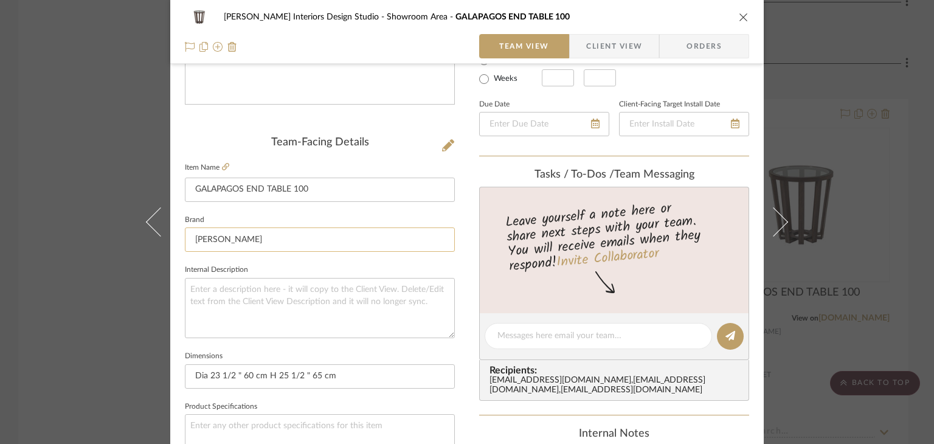
click at [297, 230] on input "[PERSON_NAME]" at bounding box center [320, 239] width 270 height 24
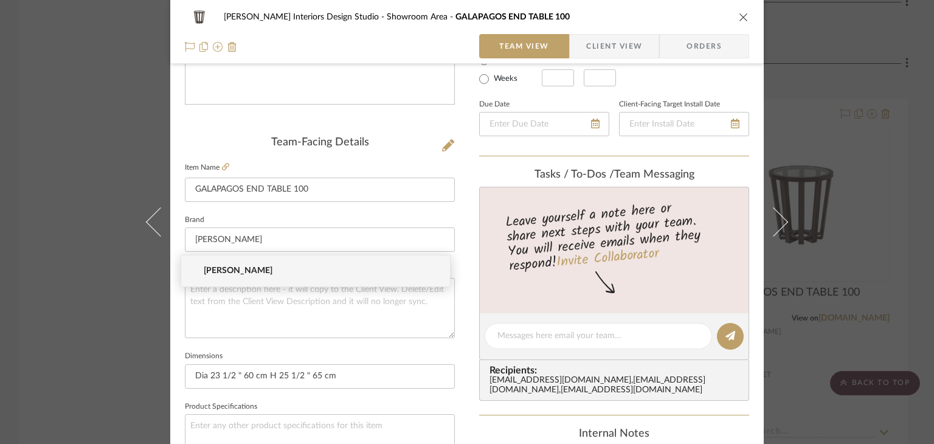
click at [321, 268] on span "[PERSON_NAME]" at bounding box center [320, 271] width 233 height 10
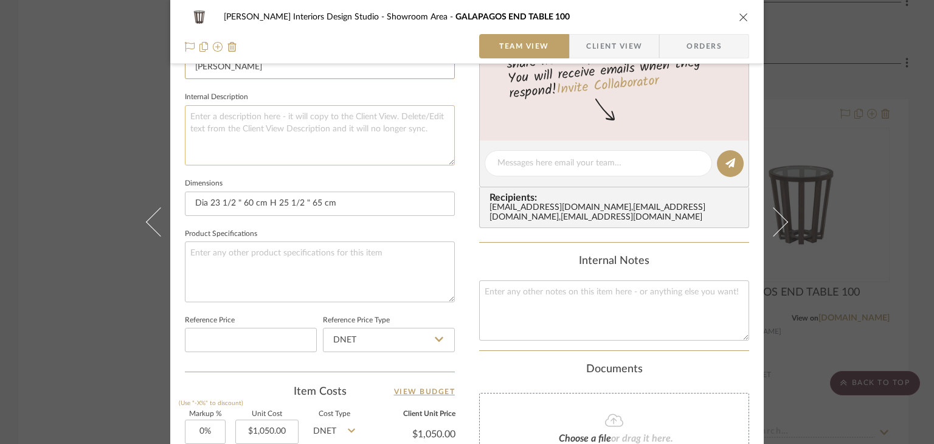
scroll to position [426, 0]
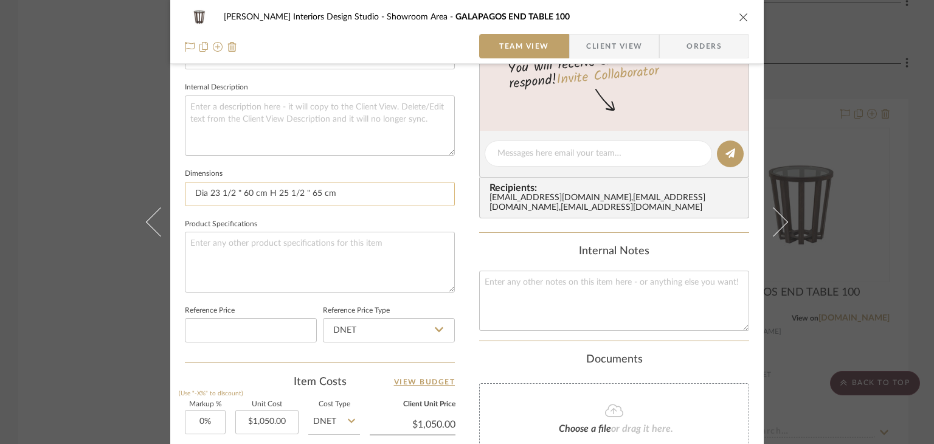
click at [374, 186] on input "Dia 23 1/2 " 60 cm H 25 1/2 " 65 cm" at bounding box center [320, 194] width 270 height 24
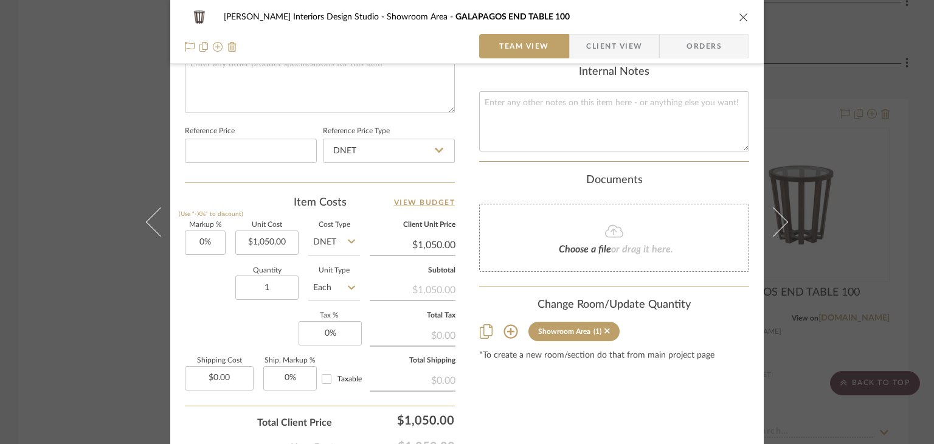
scroll to position [608, 0]
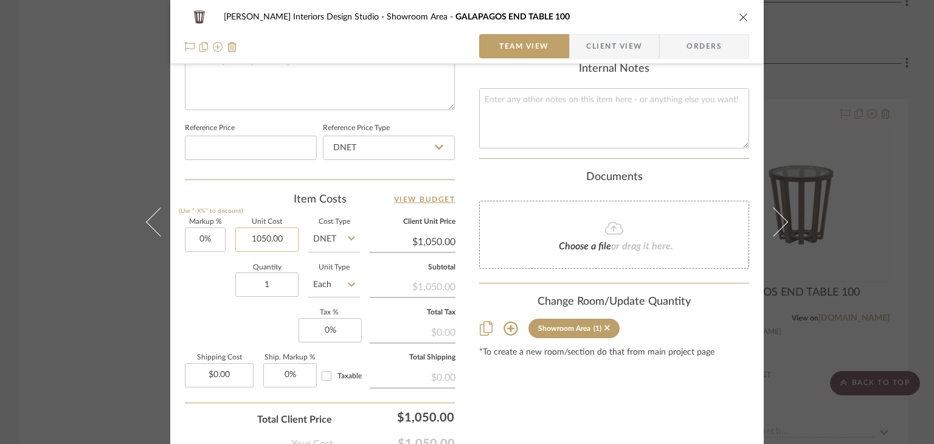
click at [284, 233] on input "1050.00" at bounding box center [266, 239] width 63 height 24
type input "$1,050.00"
click at [725, 19] on div "[PERSON_NAME] Interiors Design Studio Showroom Area [GEOGRAPHIC_DATA] TABLE 100" at bounding box center [467, 17] width 564 height 24
click at [739, 14] on icon "close" at bounding box center [744, 17] width 10 height 10
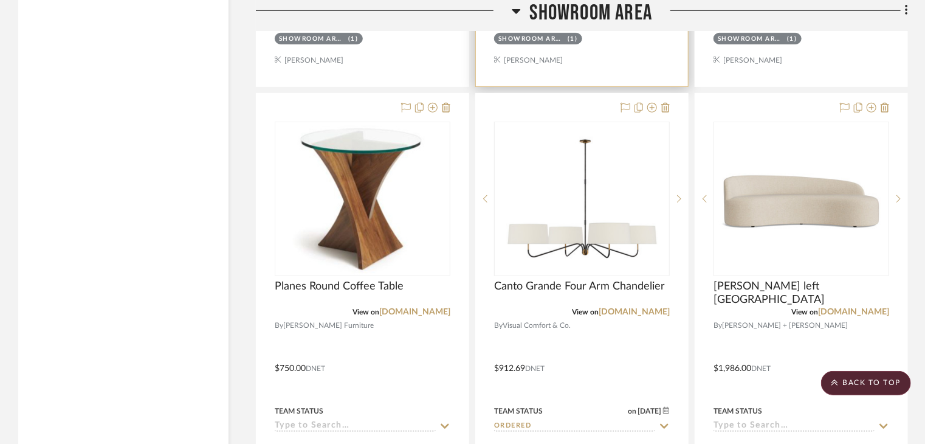
scroll to position [2553, 0]
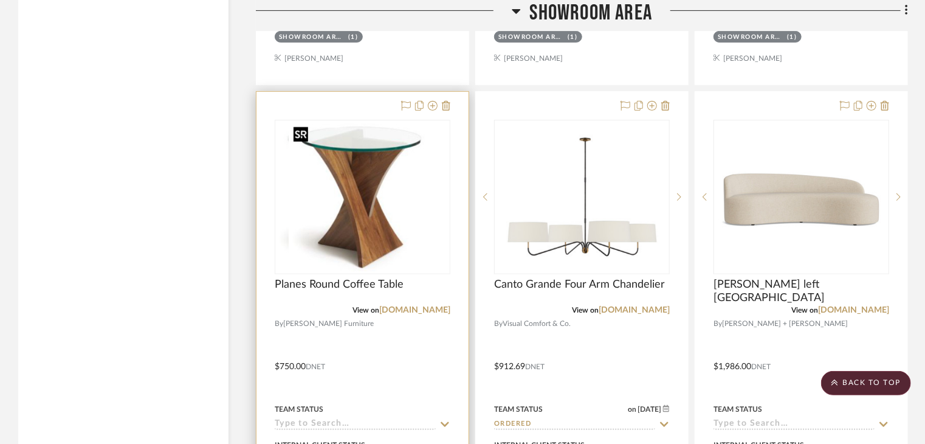
click at [357, 181] on img at bounding box center [363, 197] width 148 height 152
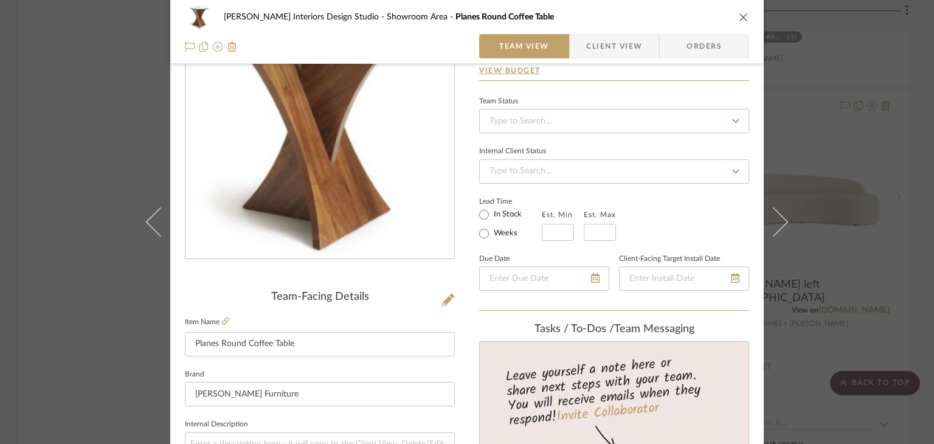
scroll to position [182, 0]
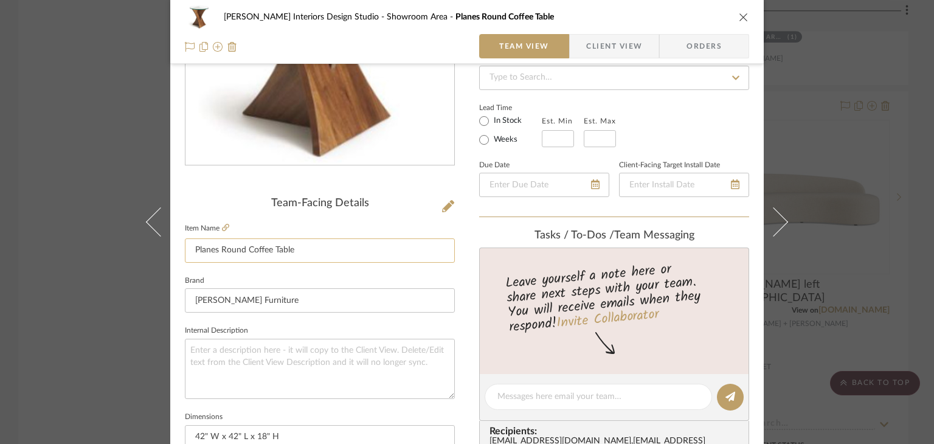
click at [377, 243] on input "Planes Round Coffee Table" at bounding box center [320, 250] width 270 height 24
click at [297, 309] on input "[PERSON_NAME] Furniture" at bounding box center [320, 300] width 270 height 24
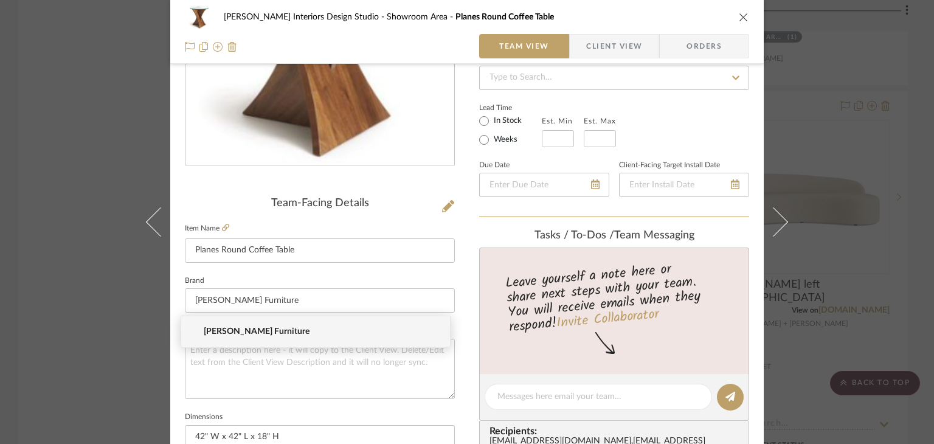
click at [296, 328] on span "[PERSON_NAME] Furniture" at bounding box center [320, 331] width 233 height 10
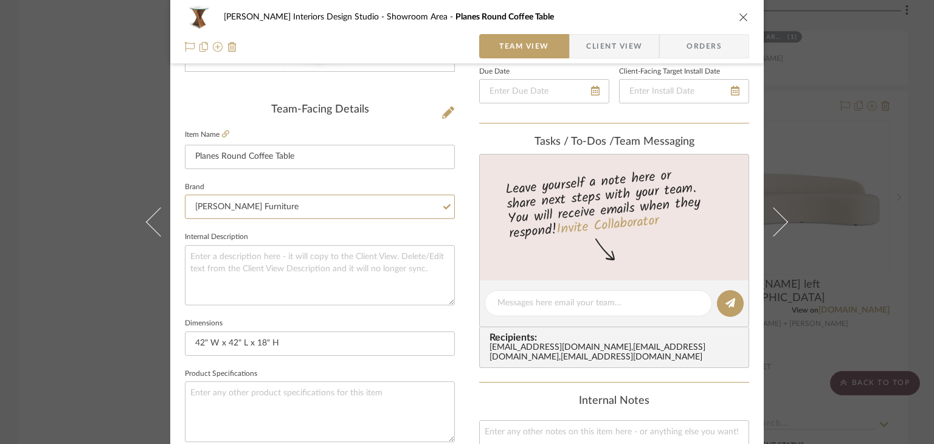
scroll to position [304, 0]
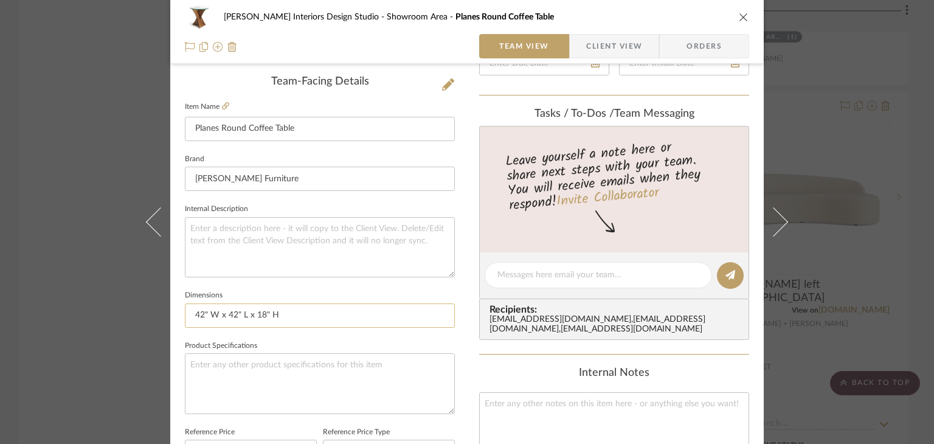
click at [322, 322] on input "42" W x 42" L x 18" H" at bounding box center [320, 315] width 270 height 24
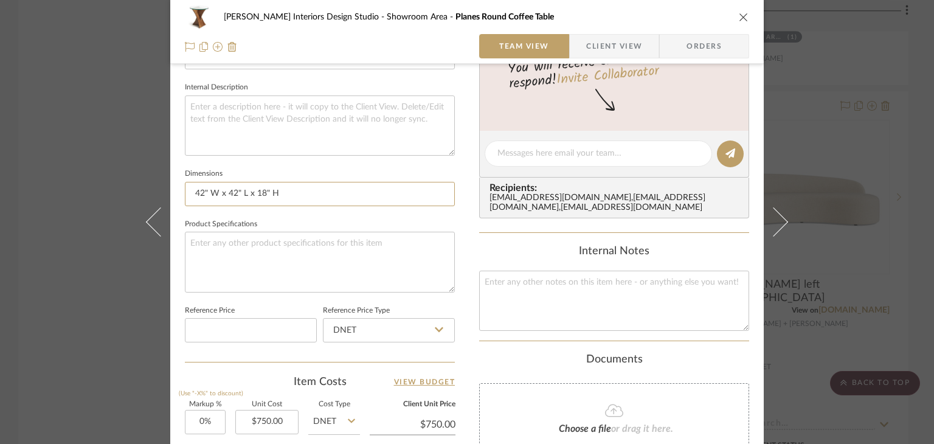
scroll to position [486, 0]
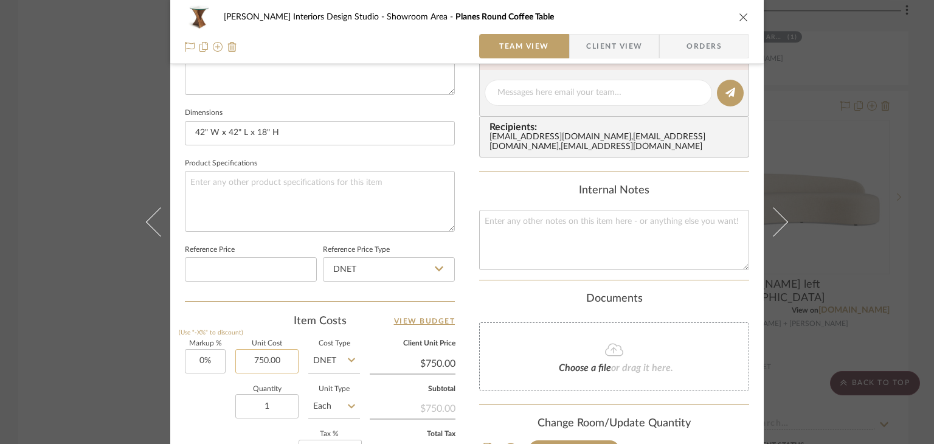
click at [280, 358] on input "750.00" at bounding box center [266, 361] width 63 height 24
type input "$750.00"
